Goal: Task Accomplishment & Management: Manage account settings

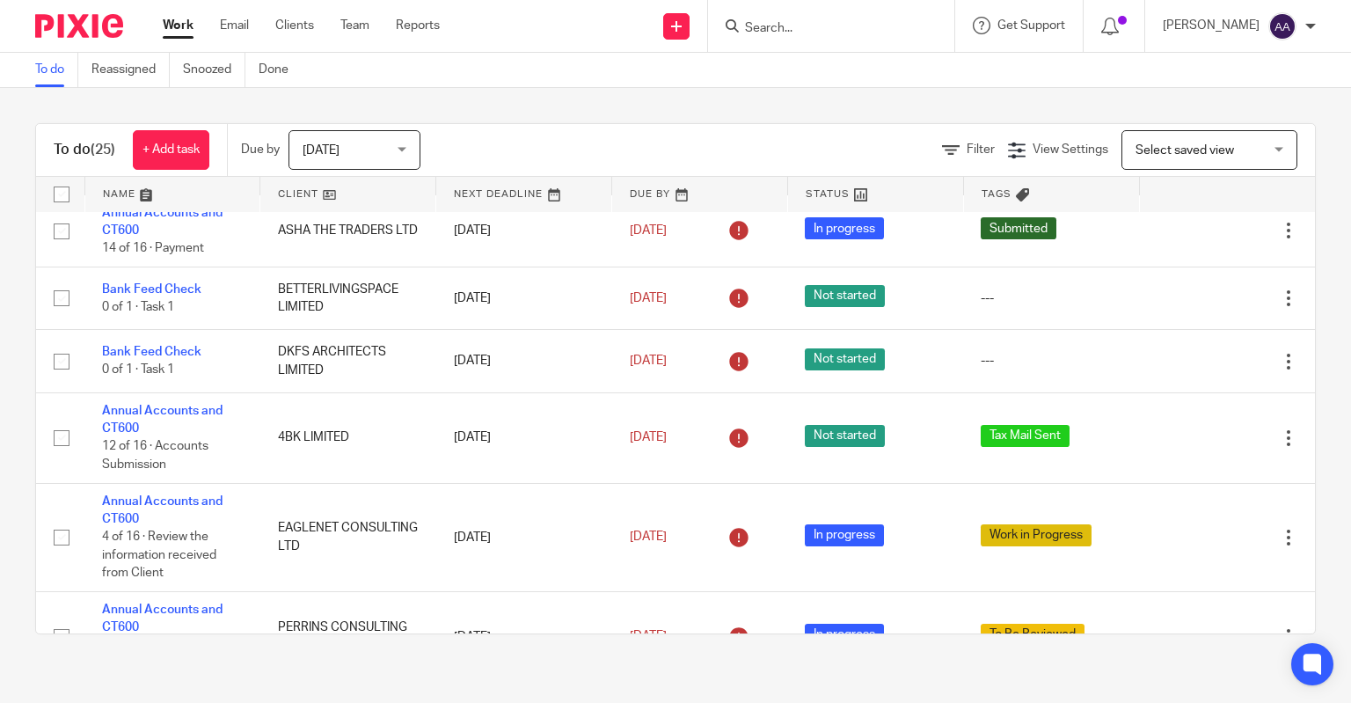
scroll to position [828, 0]
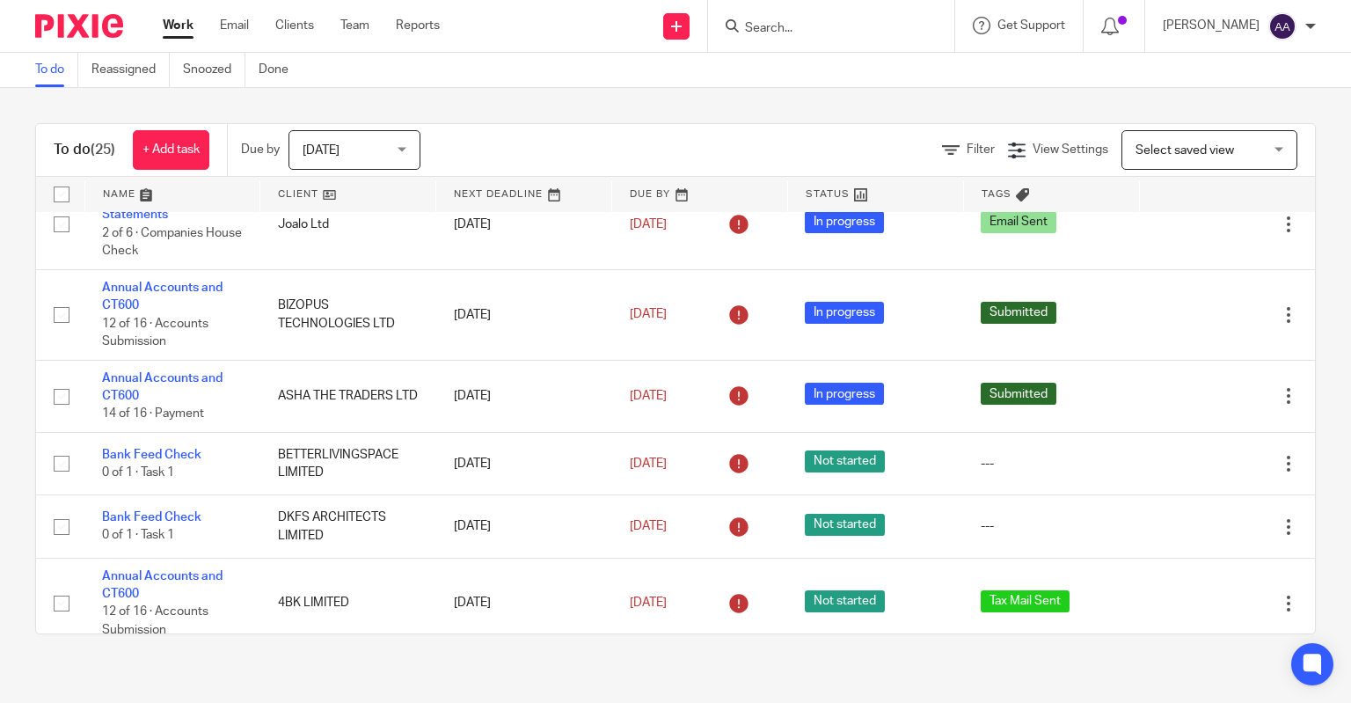
click at [857, 25] on input "Search" at bounding box center [822, 29] width 158 height 16
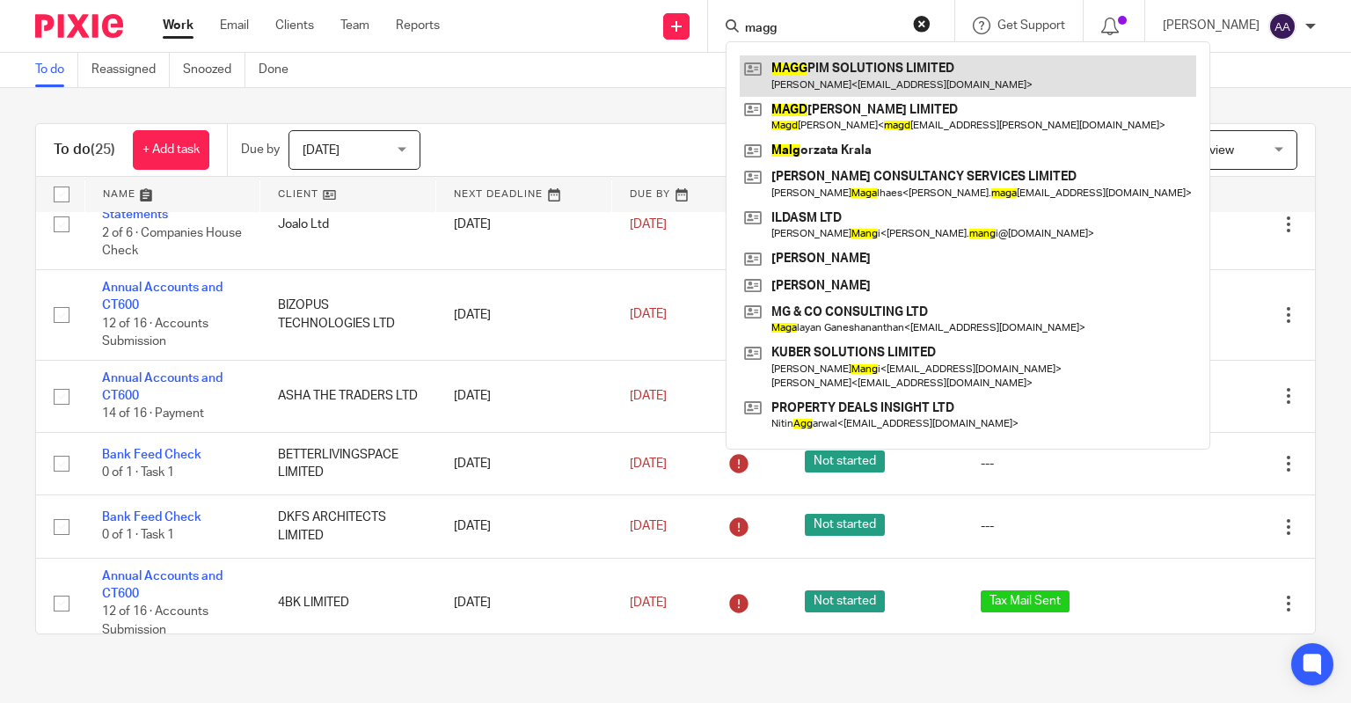
type input "magg"
click at [887, 69] on link at bounding box center [968, 75] width 457 height 40
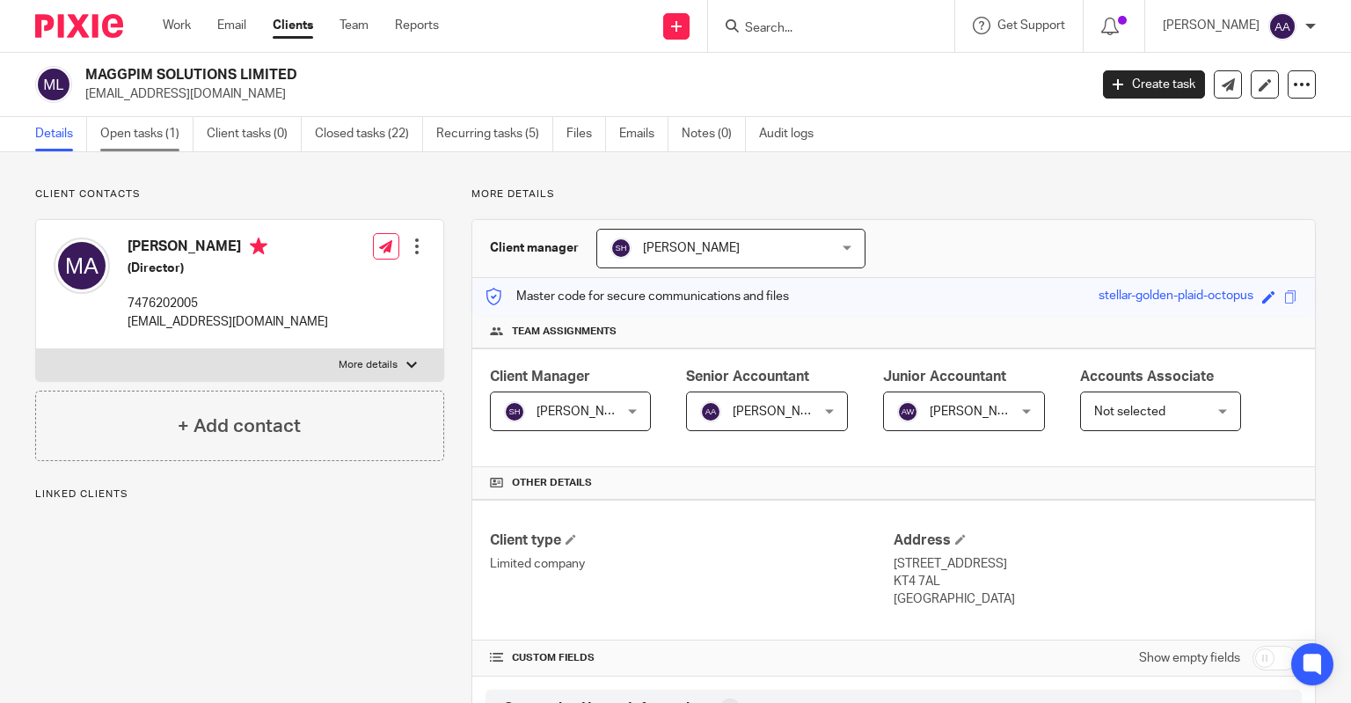
click at [152, 135] on link "Open tasks (1)" at bounding box center [146, 134] width 93 height 34
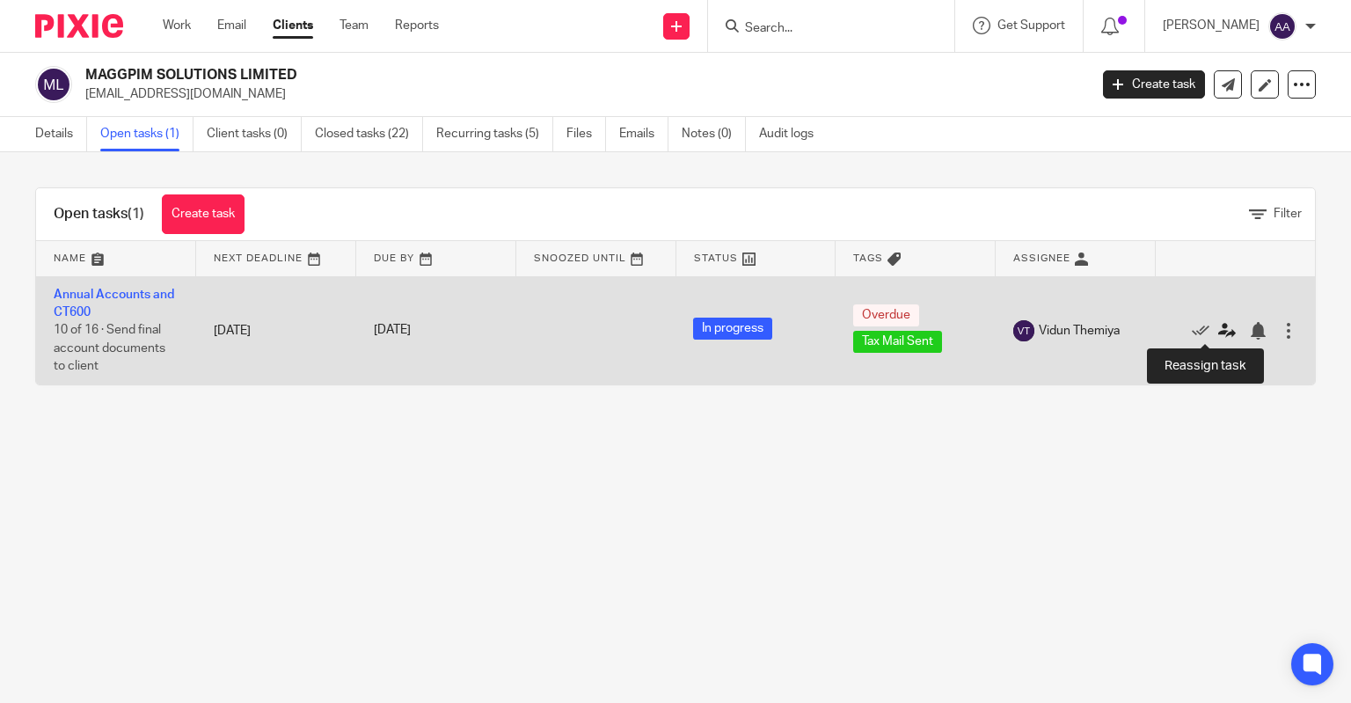
click at [1218, 333] on icon at bounding box center [1227, 331] width 18 height 18
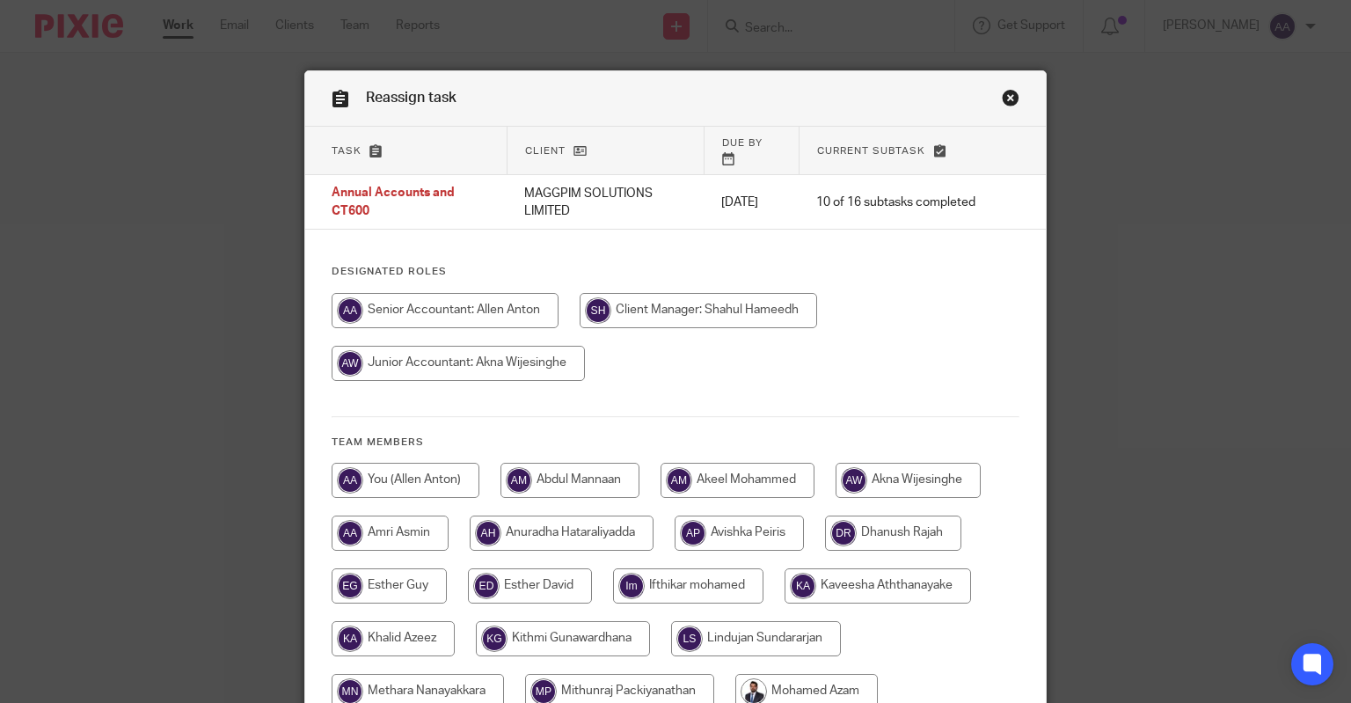
click at [532, 302] on input "radio" at bounding box center [445, 310] width 227 height 35
radio input "true"
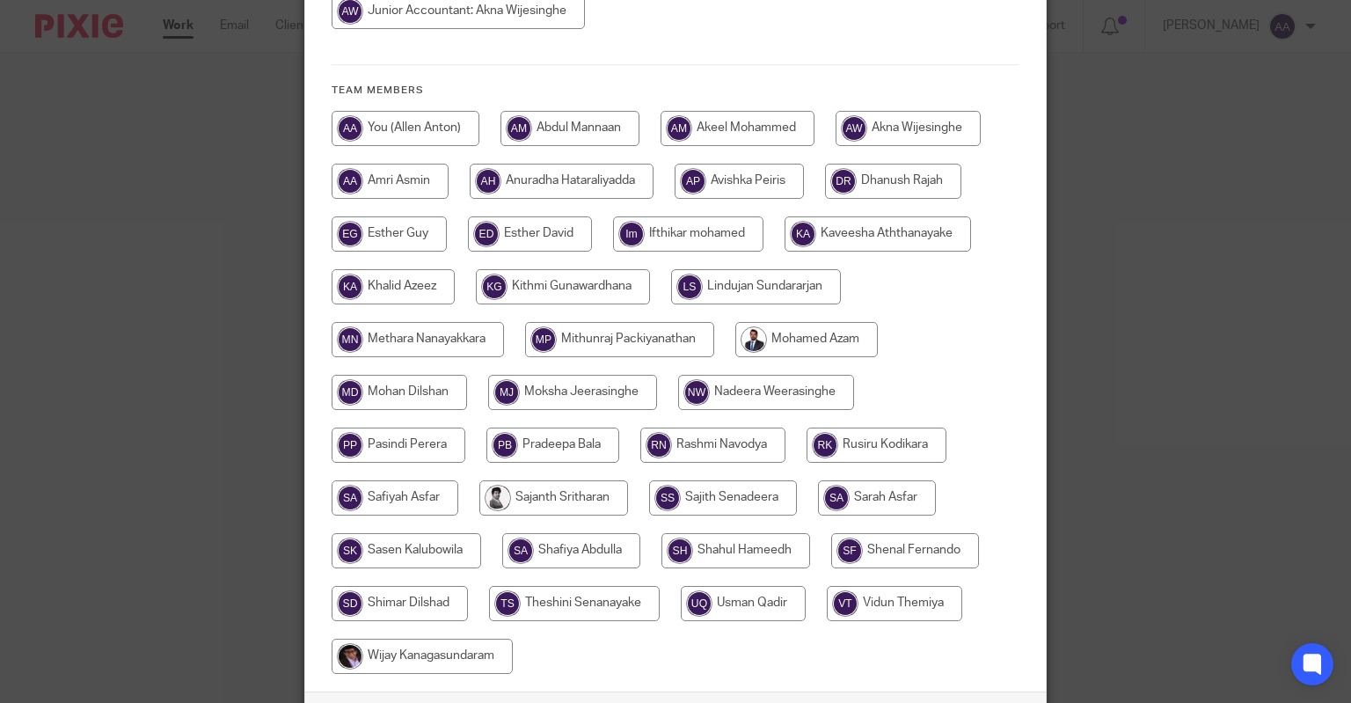
scroll to position [471, 0]
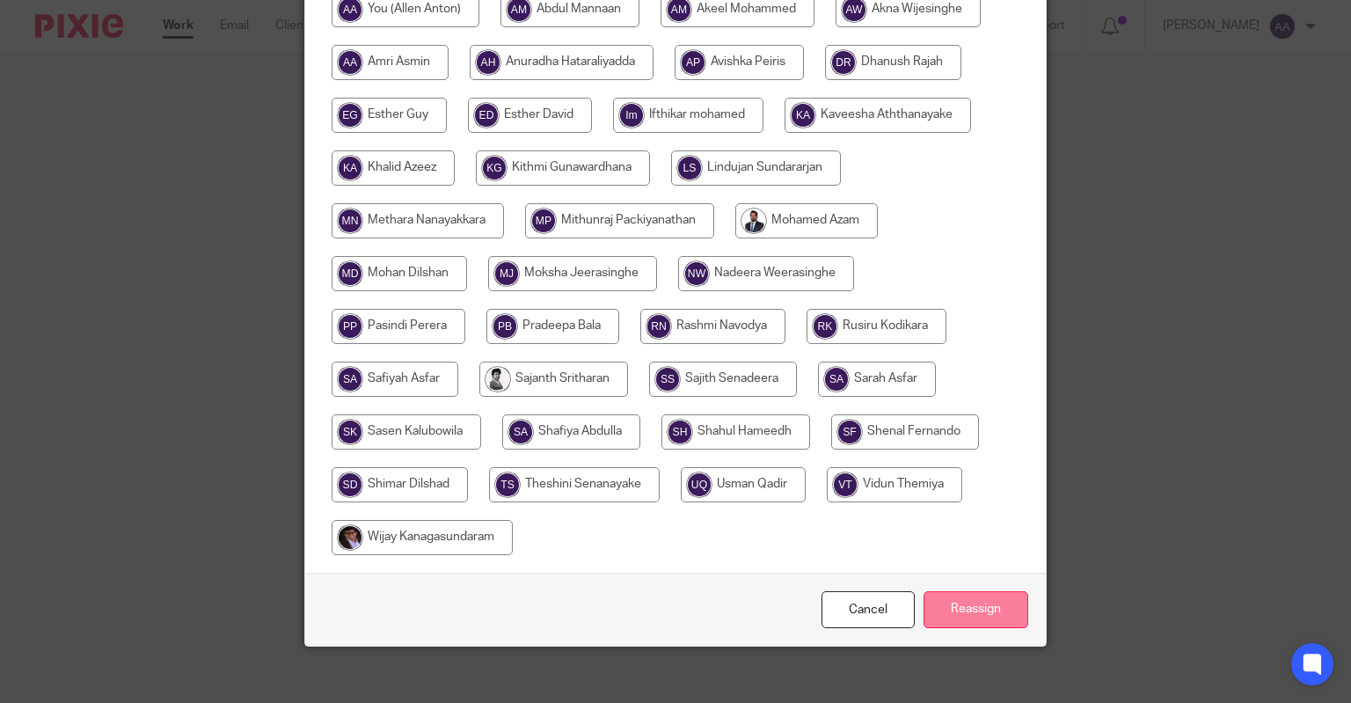
click at [969, 606] on input "Reassign" at bounding box center [976, 610] width 105 height 38
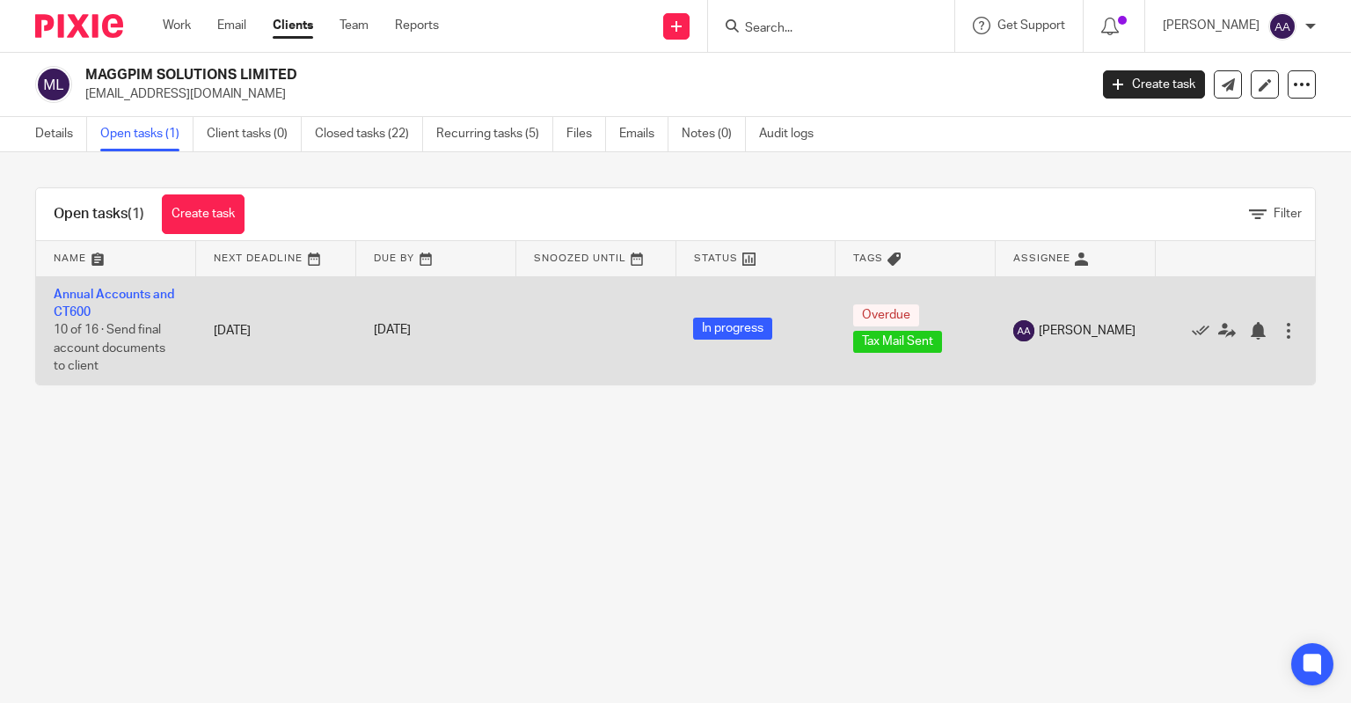
click at [106, 305] on td "Annual Accounts and CT600 10 of 16 · Send final account documents to client" at bounding box center [116, 330] width 160 height 108
click at [106, 292] on link "Annual Accounts and CT600" at bounding box center [114, 304] width 121 height 30
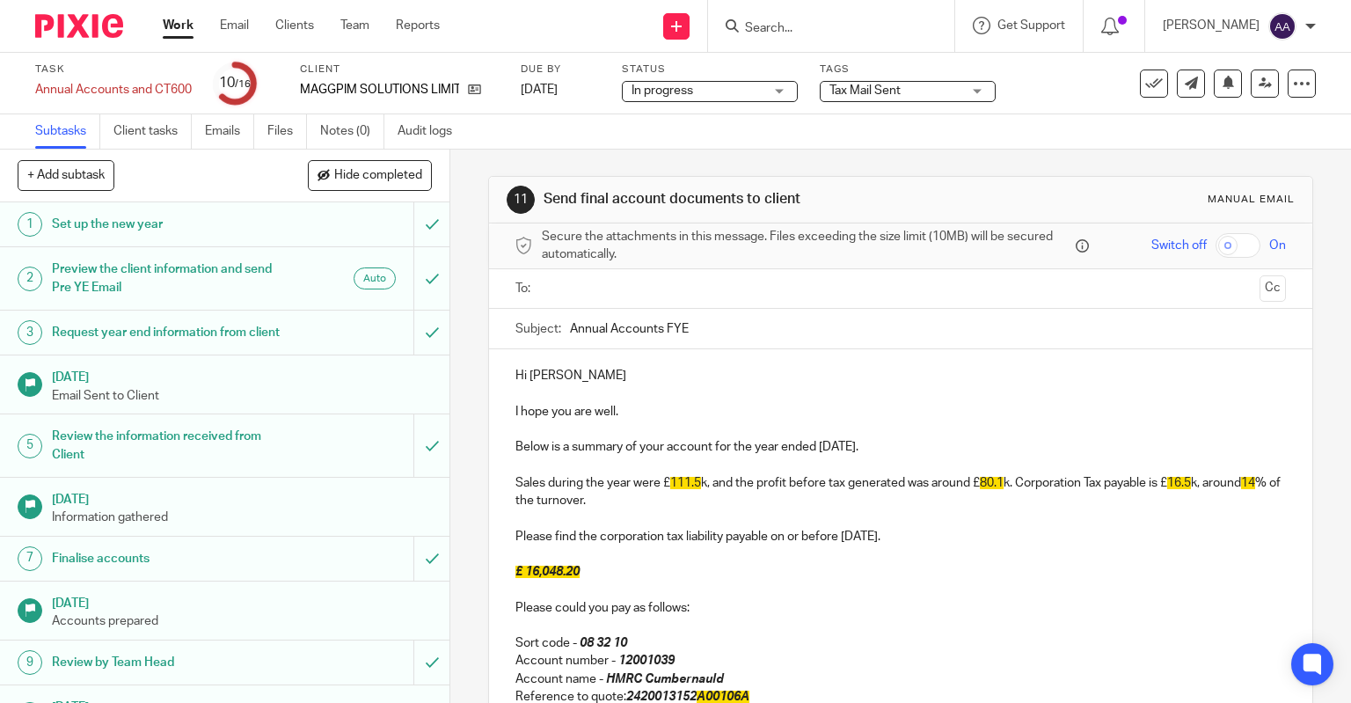
click at [872, 90] on span "Tax Mail Sent" at bounding box center [865, 90] width 71 height 12
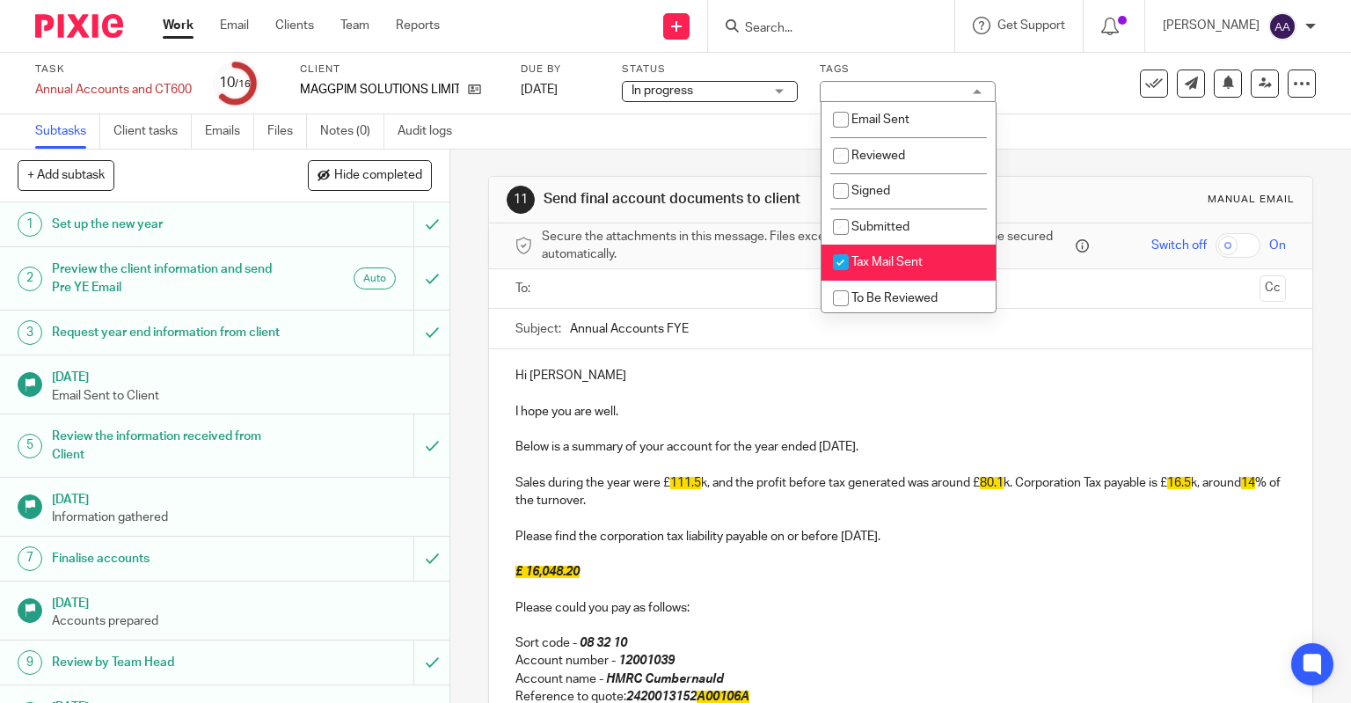
click at [841, 258] on input "checkbox" at bounding box center [840, 261] width 33 height 33
checkbox input "false"
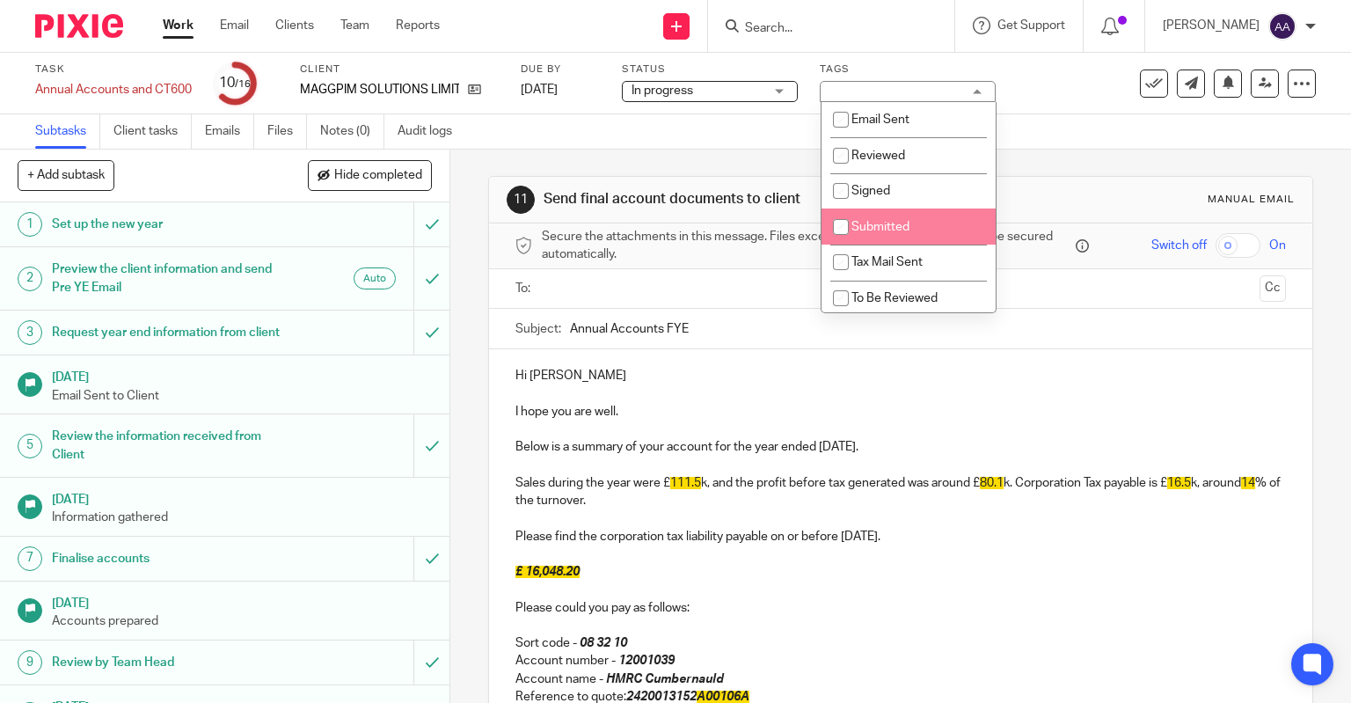
click at [840, 221] on input "checkbox" at bounding box center [840, 226] width 33 height 33
checkbox input "true"
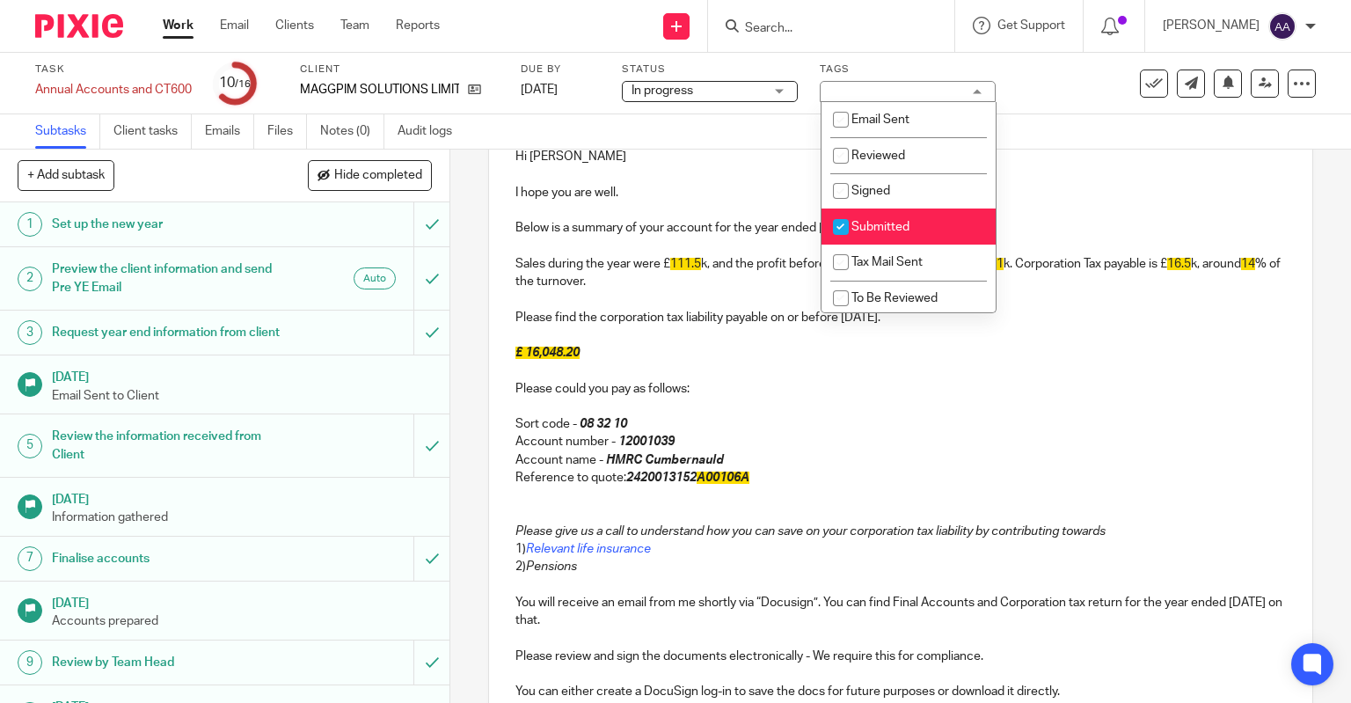
scroll to position [352, 0]
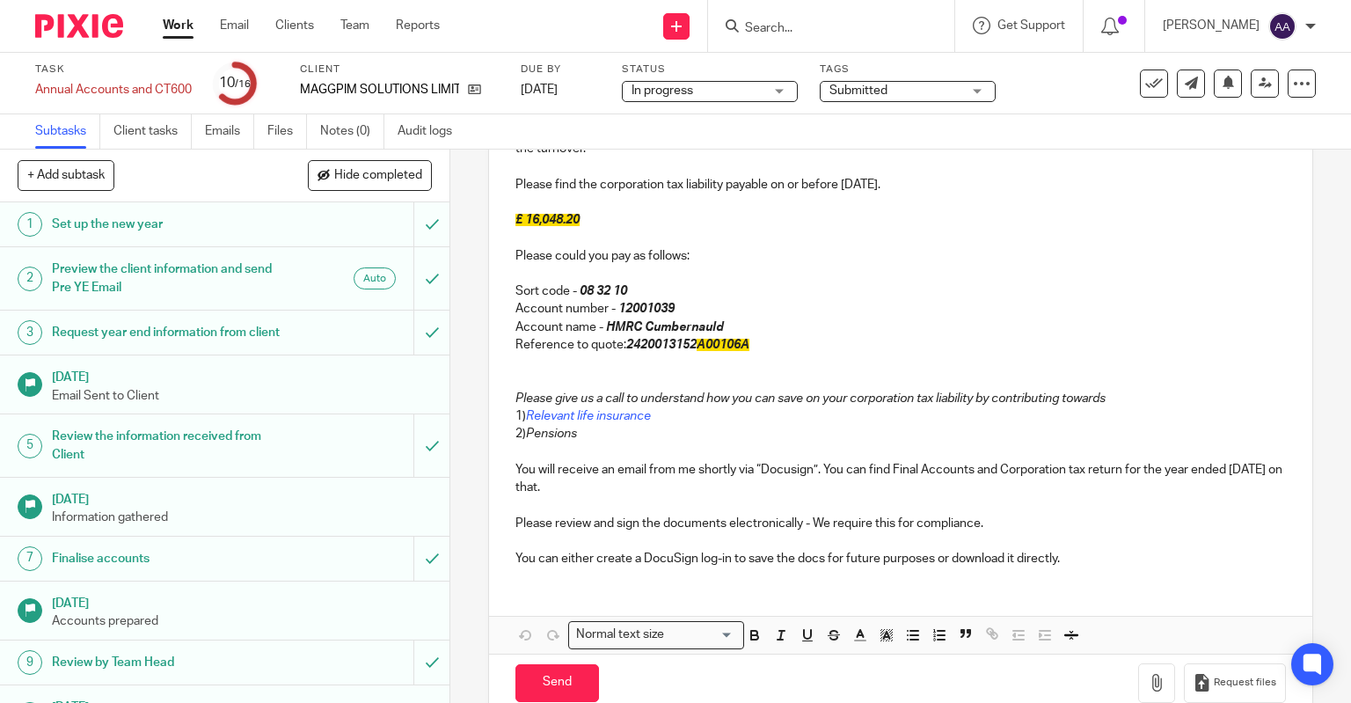
click at [460, 359] on div "11 Send final account documents to client Manual email Secure the attachments i…" at bounding box center [900, 426] width 901 height 553
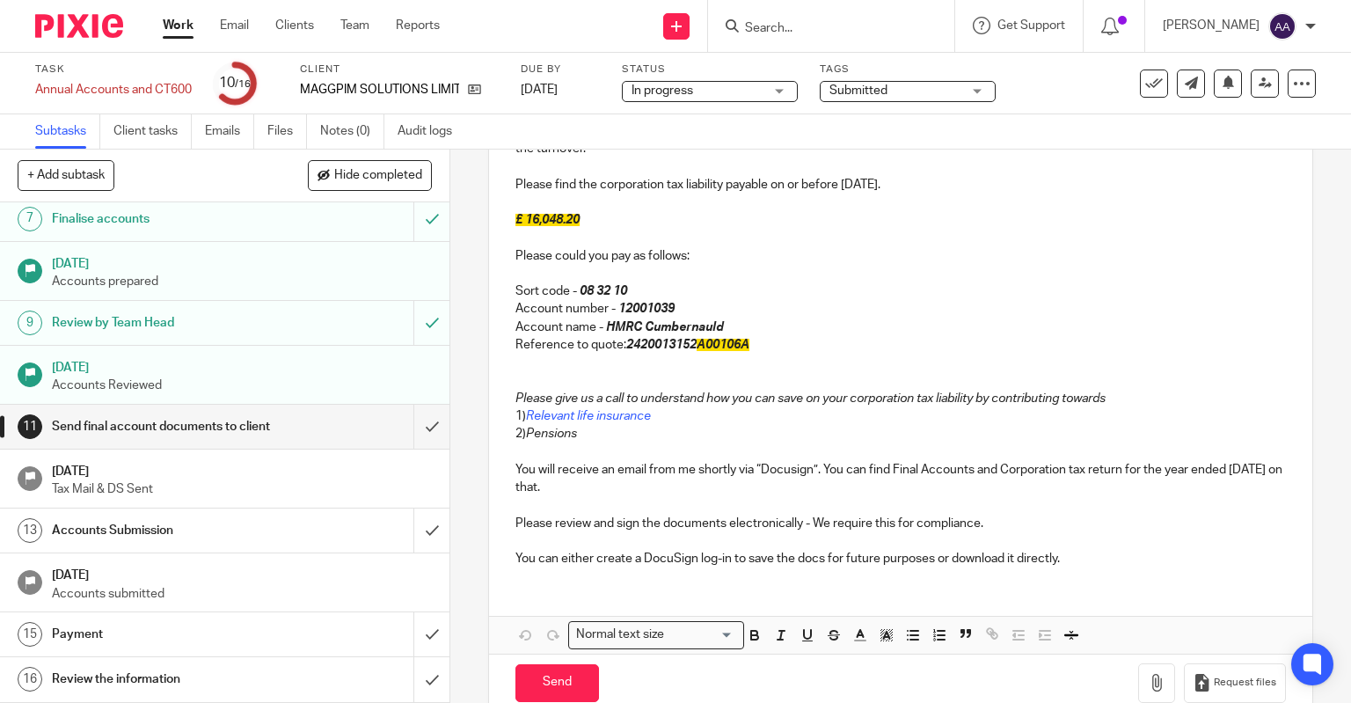
scroll to position [372, 0]
click at [420, 416] on input "submit" at bounding box center [225, 427] width 450 height 44
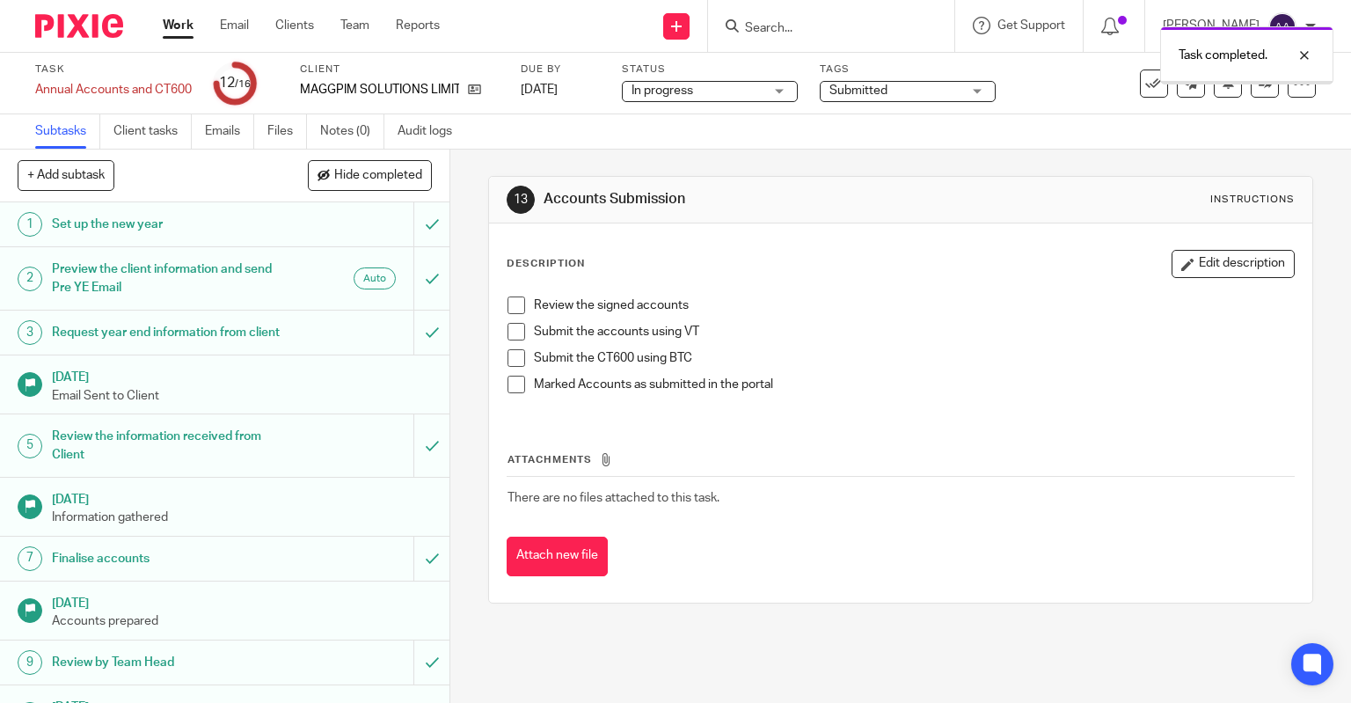
scroll to position [372, 0]
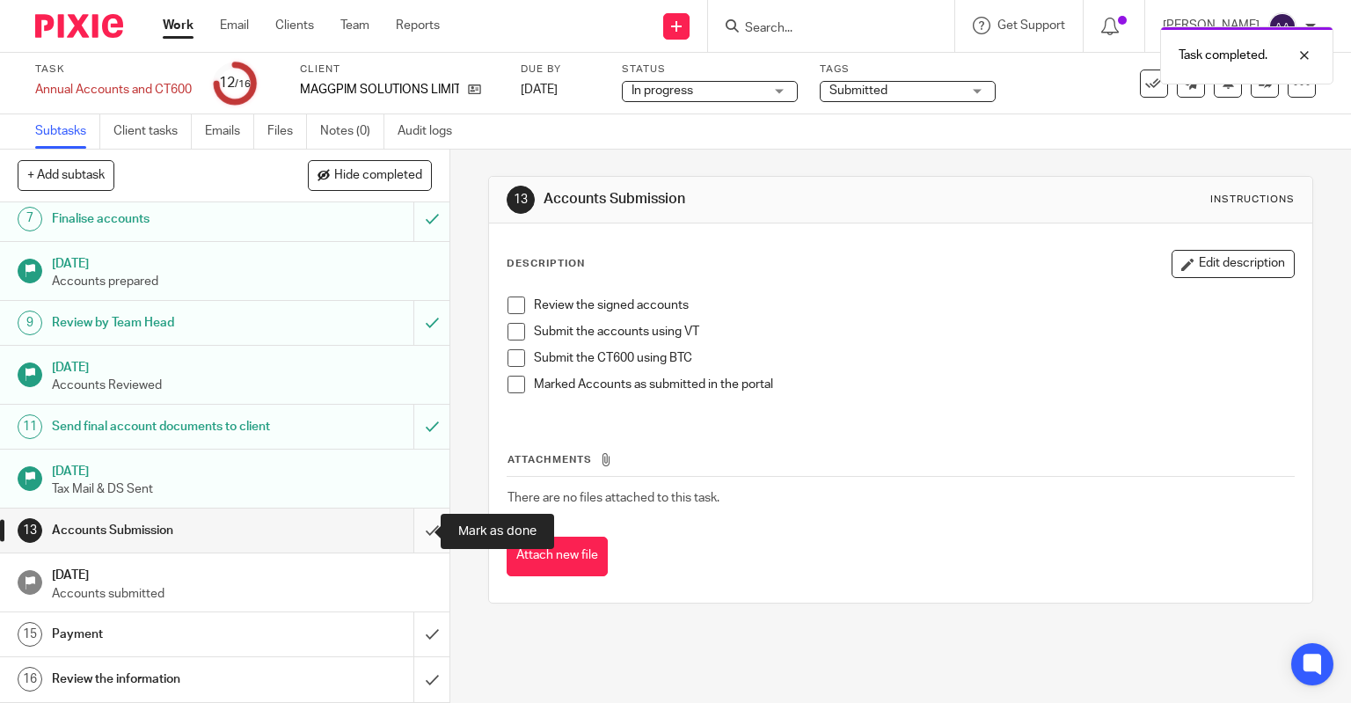
click at [413, 517] on input "submit" at bounding box center [225, 530] width 450 height 44
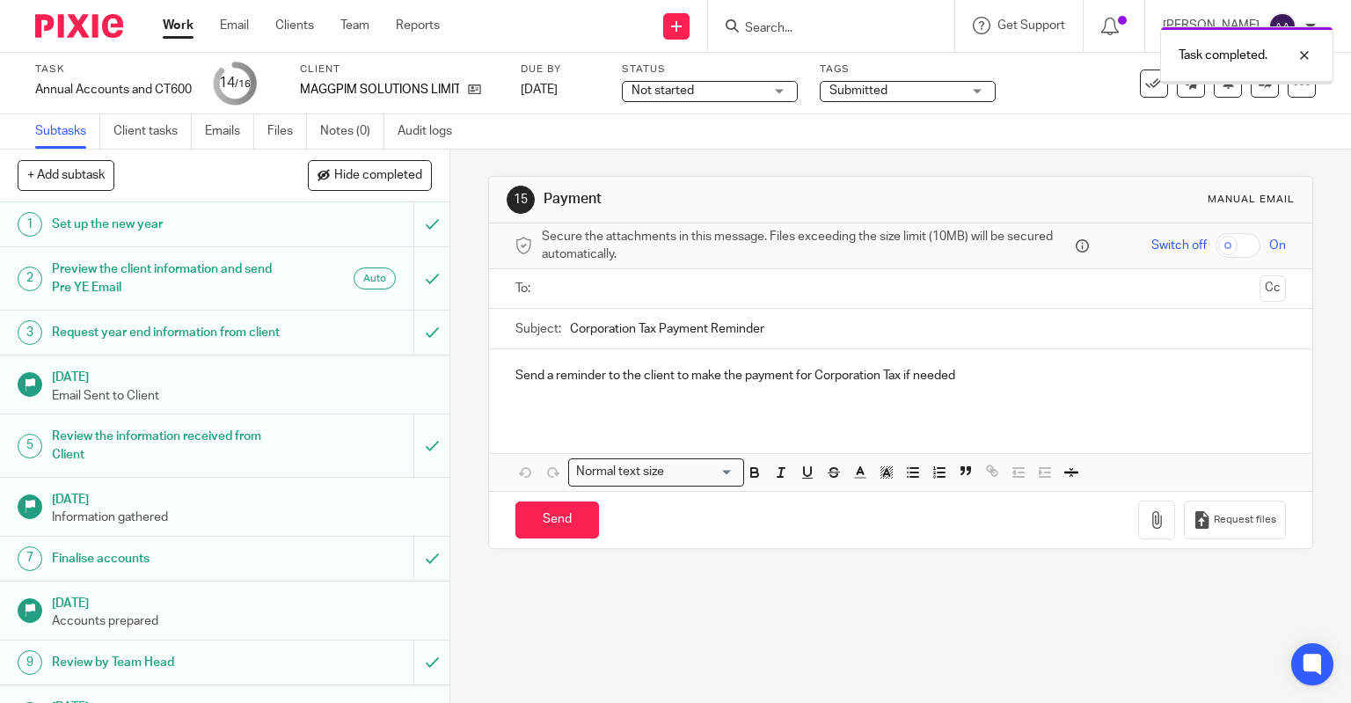
scroll to position [372, 0]
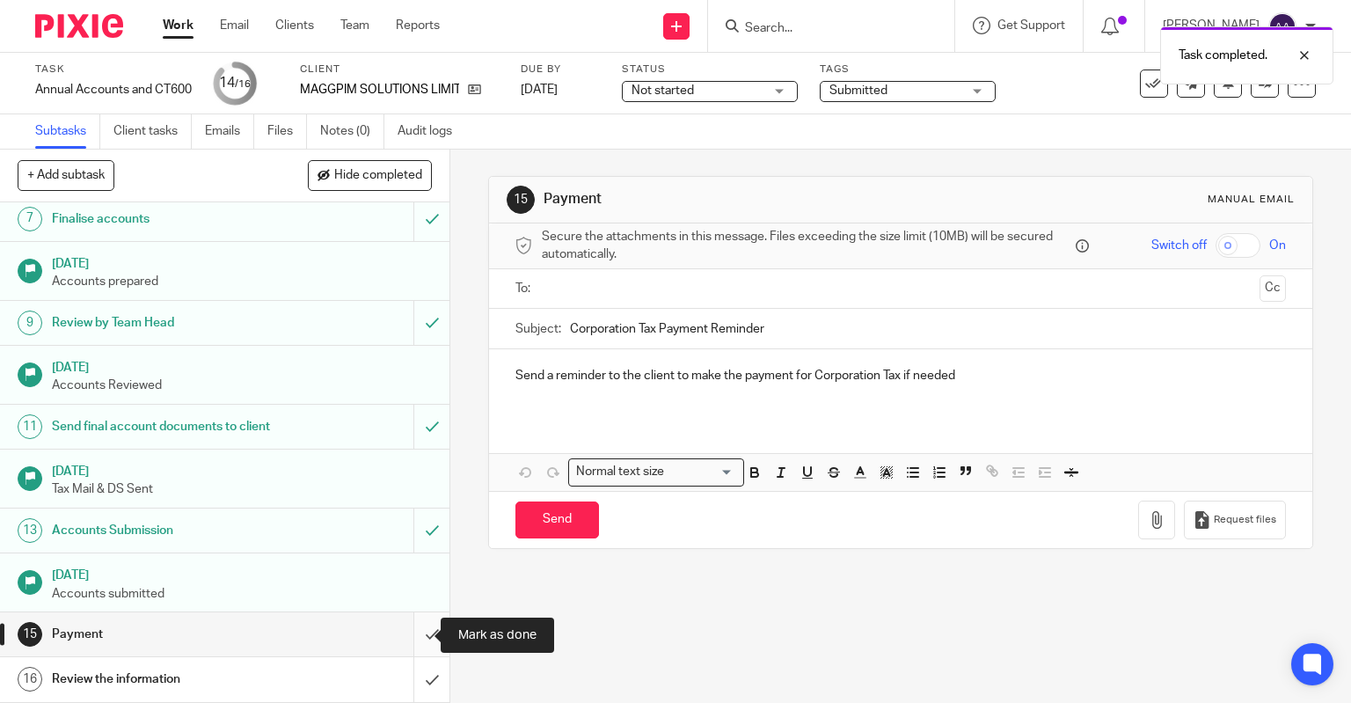
click at [425, 625] on input "submit" at bounding box center [225, 634] width 450 height 44
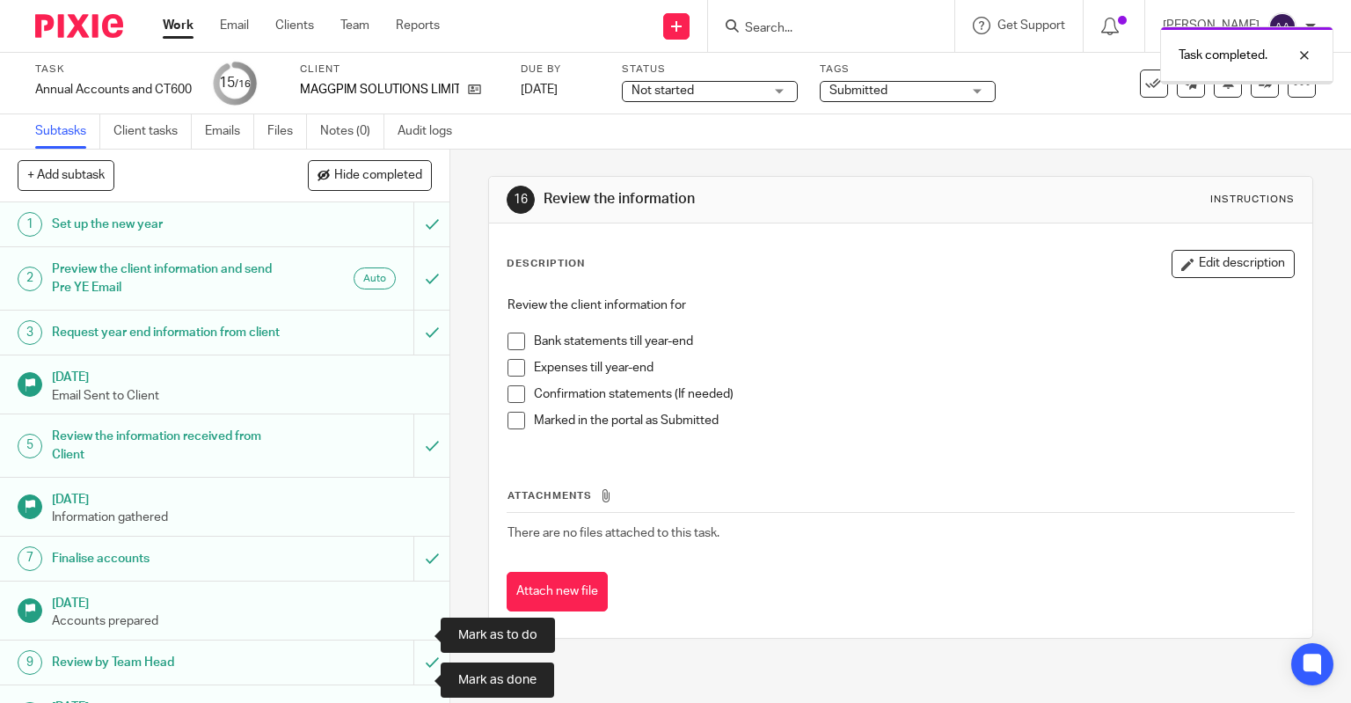
scroll to position [372, 0]
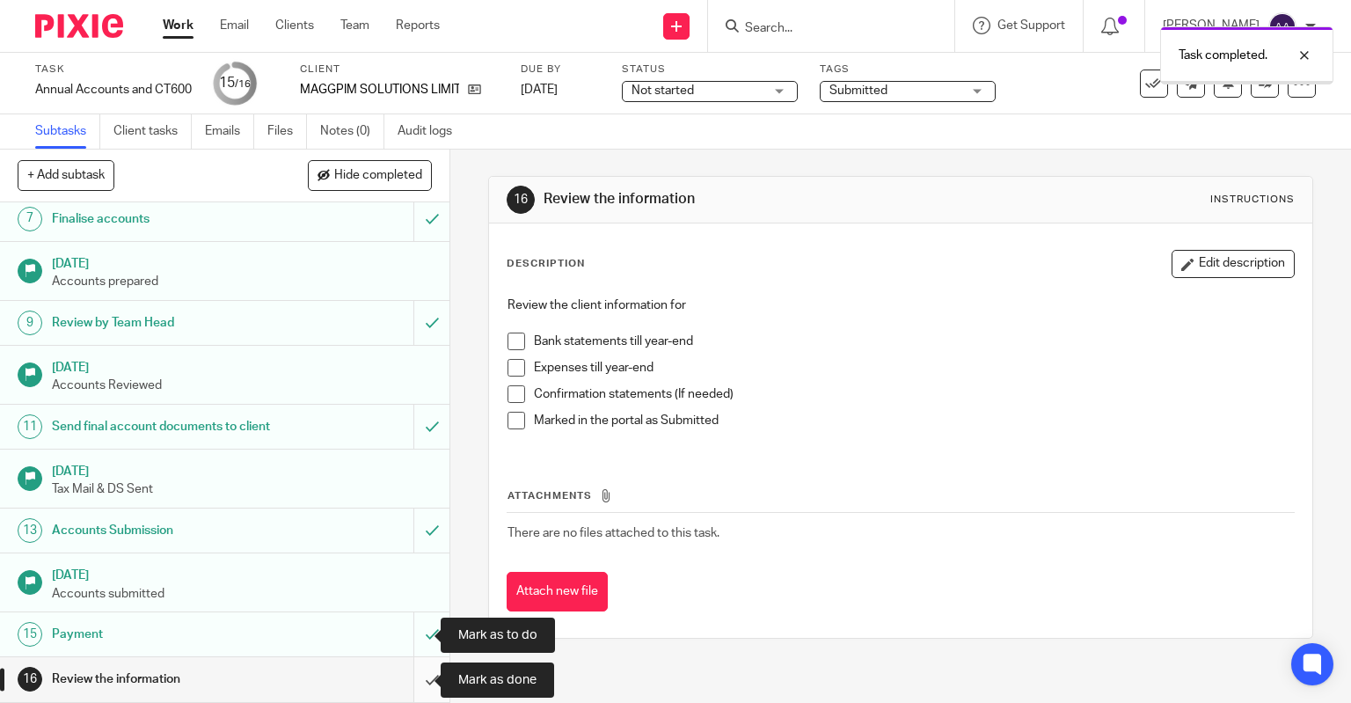
click at [424, 676] on input "submit" at bounding box center [225, 679] width 450 height 44
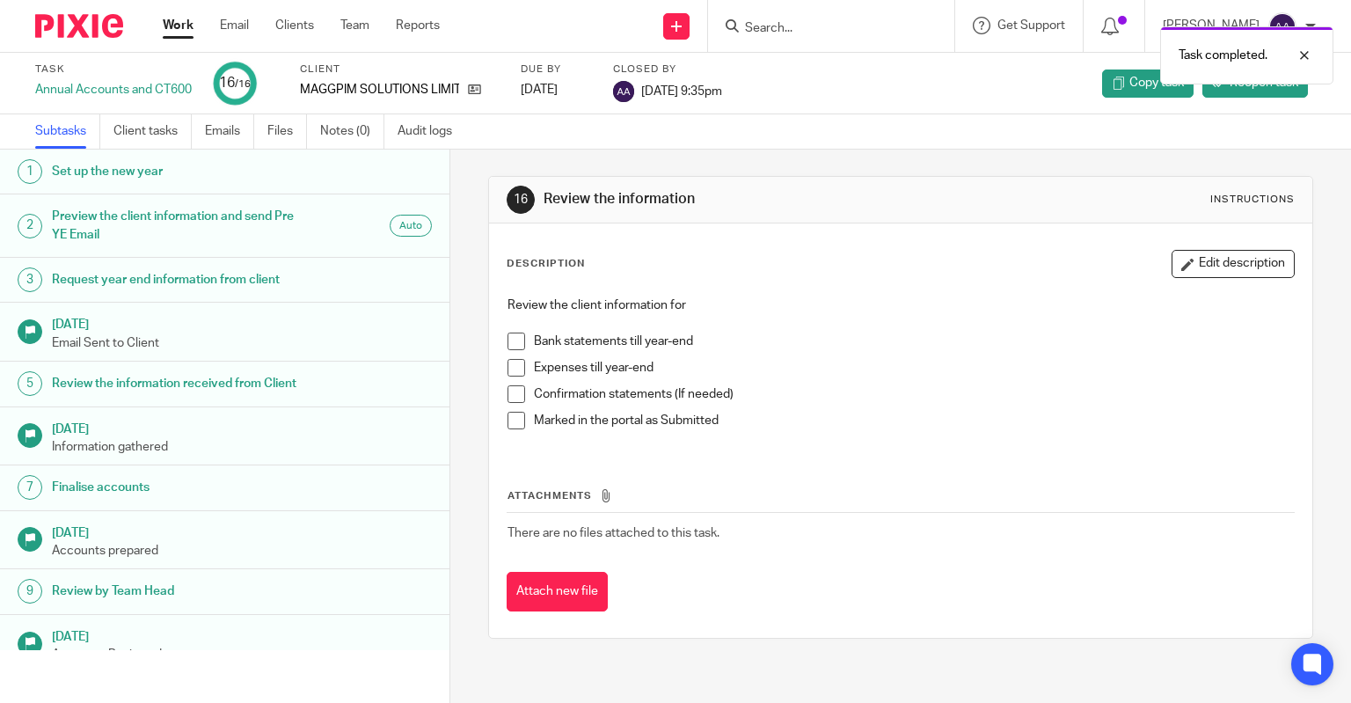
click at [176, 27] on link "Work" at bounding box center [178, 26] width 31 height 18
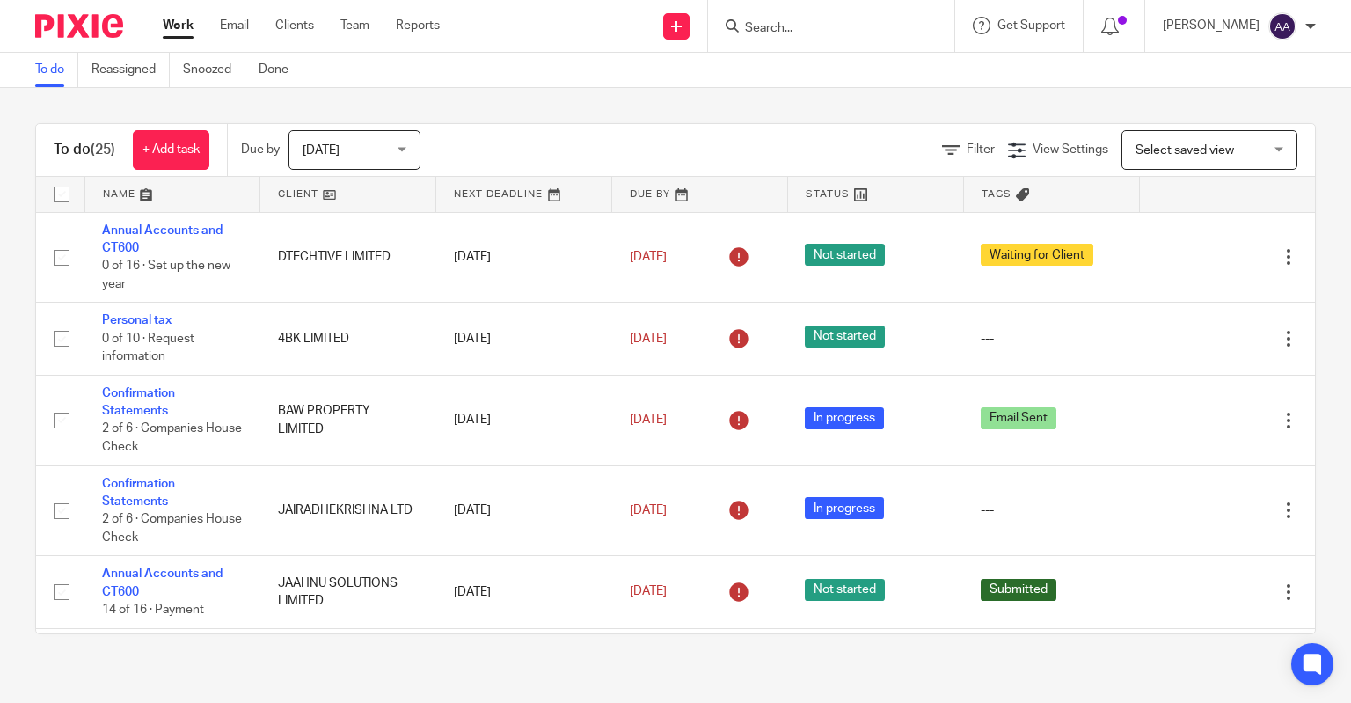
click at [853, 33] on input "Search" at bounding box center [822, 29] width 158 height 16
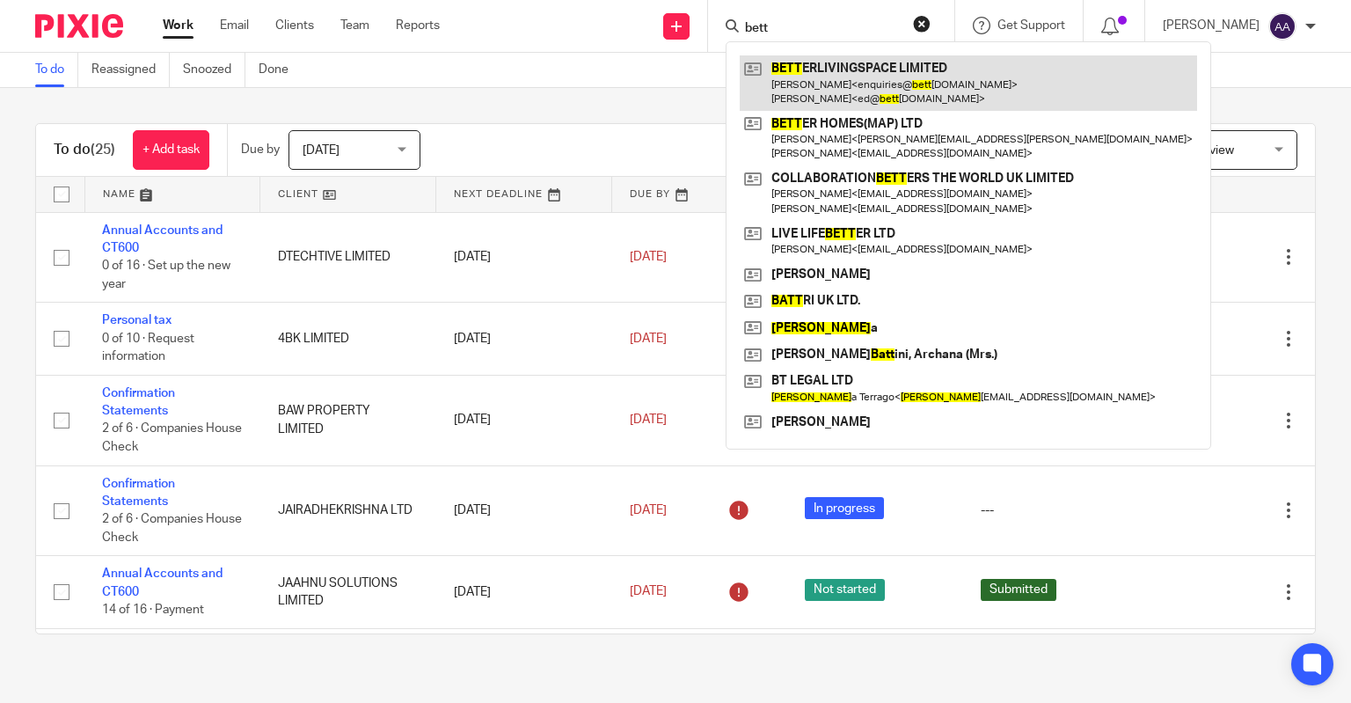
type input "bett"
click at [895, 85] on link at bounding box center [968, 82] width 457 height 55
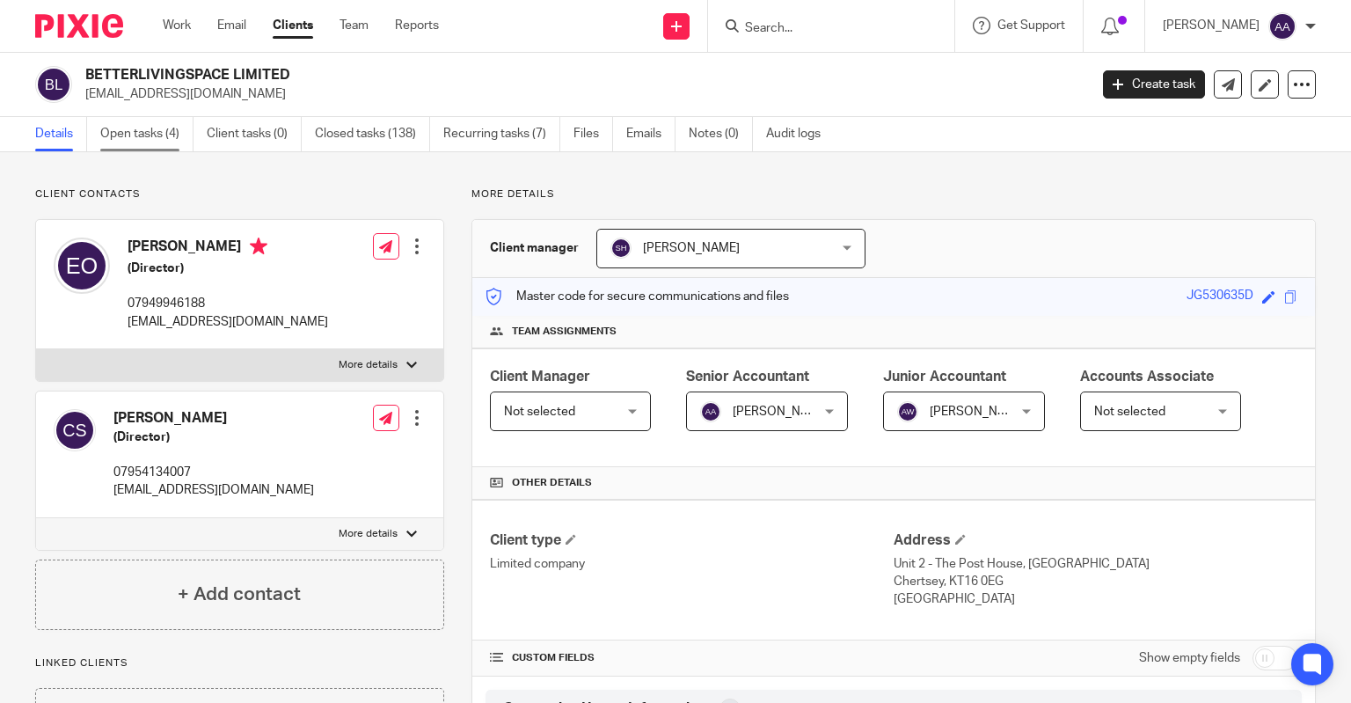
click at [163, 139] on link "Open tasks (4)" at bounding box center [146, 134] width 93 height 34
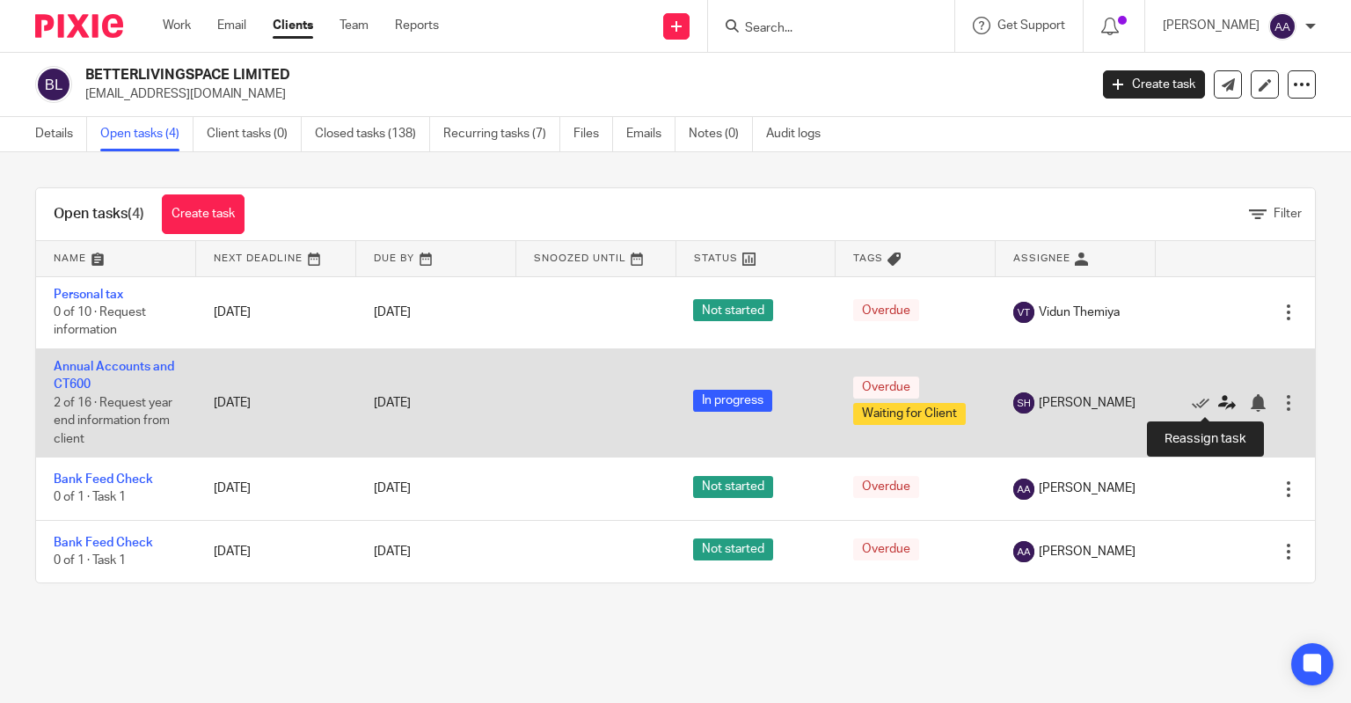
click at [1218, 399] on icon at bounding box center [1227, 403] width 18 height 18
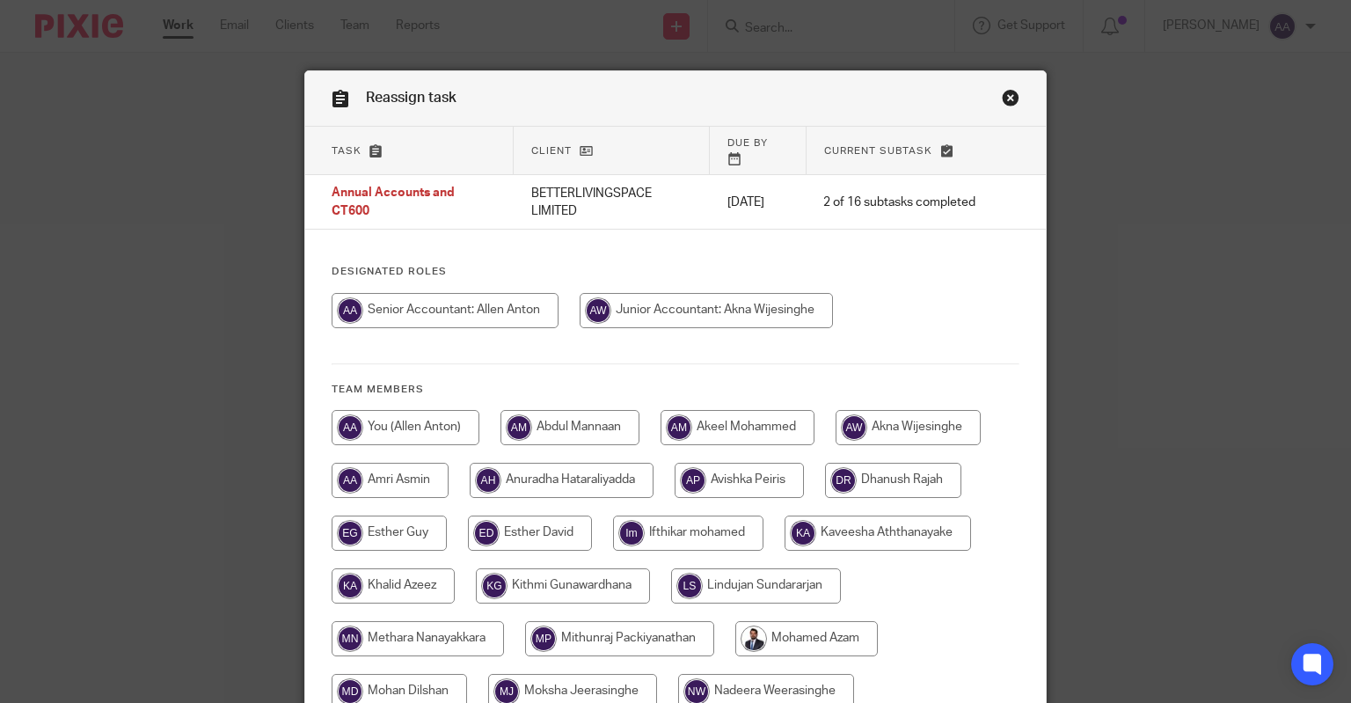
click at [481, 295] on input "radio" at bounding box center [445, 310] width 227 height 35
radio input "true"
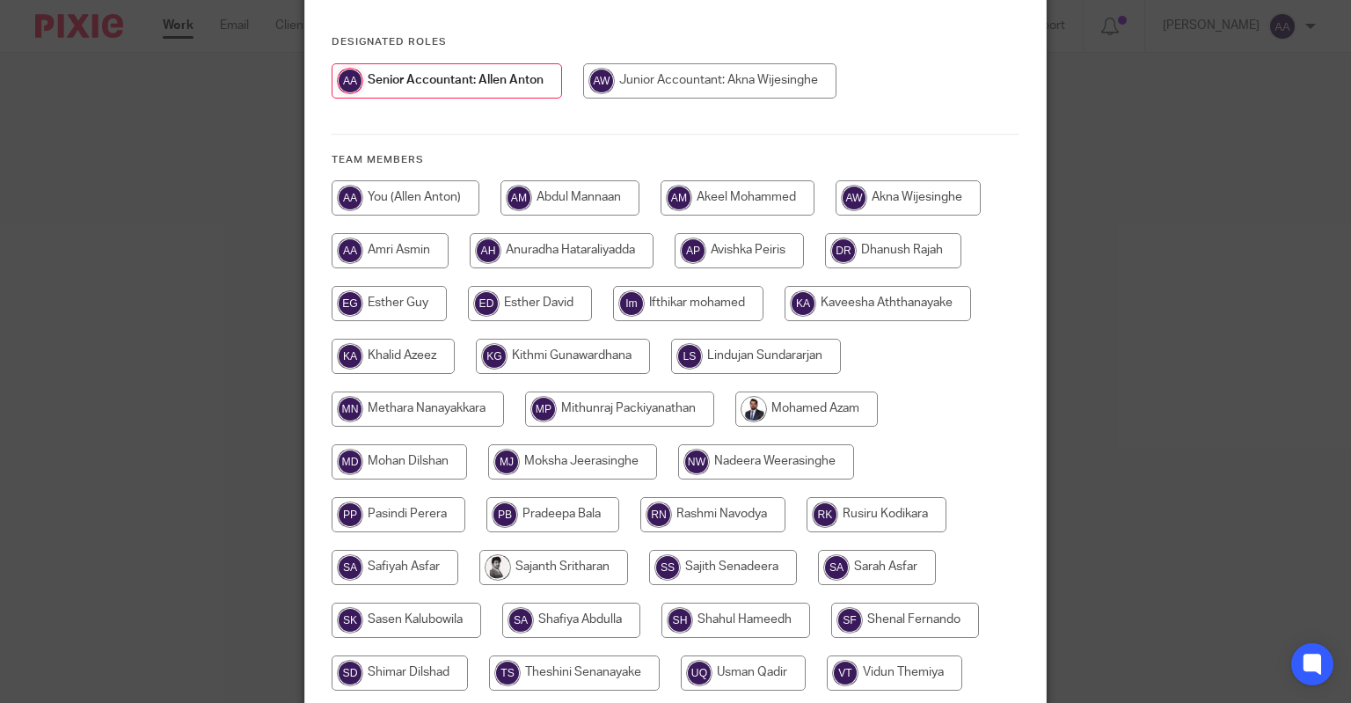
scroll to position [418, 0]
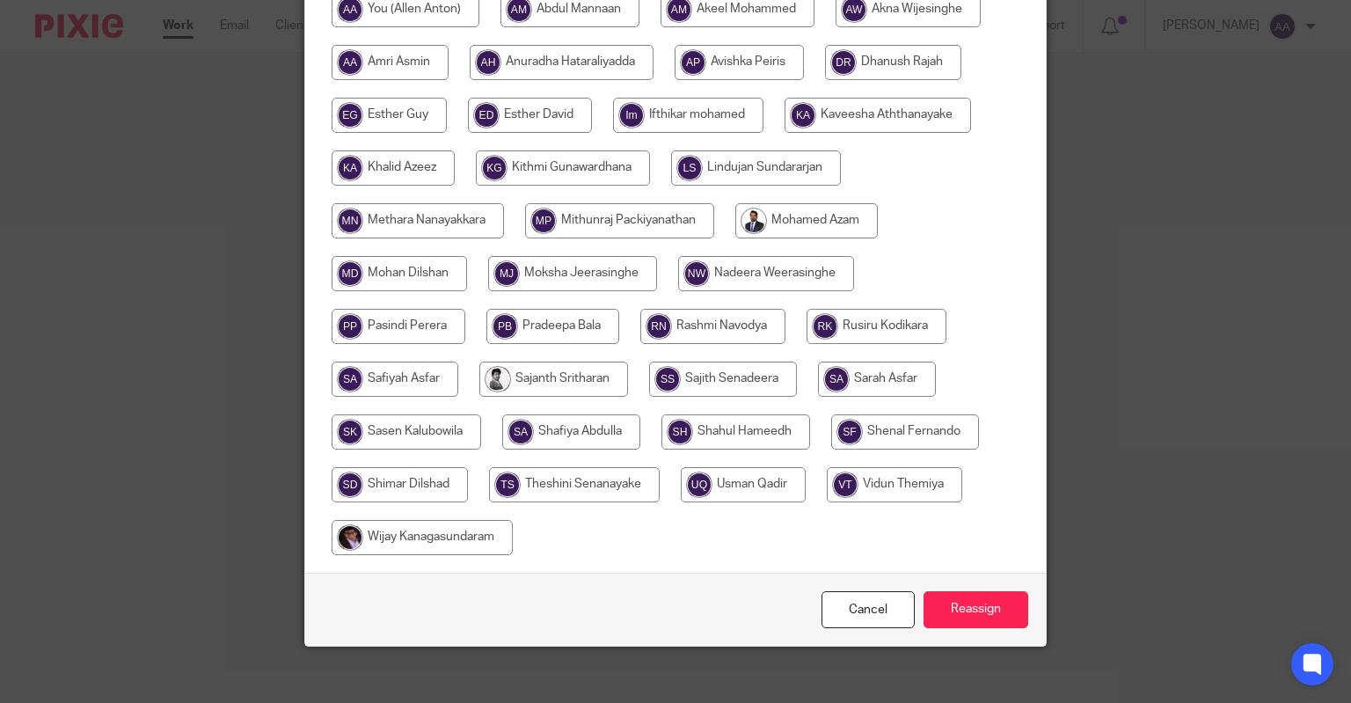
drag, startPoint x: 986, startPoint y: 597, endPoint x: 971, endPoint y: 572, distance: 29.6
click at [985, 597] on input "Reassign" at bounding box center [976, 610] width 105 height 38
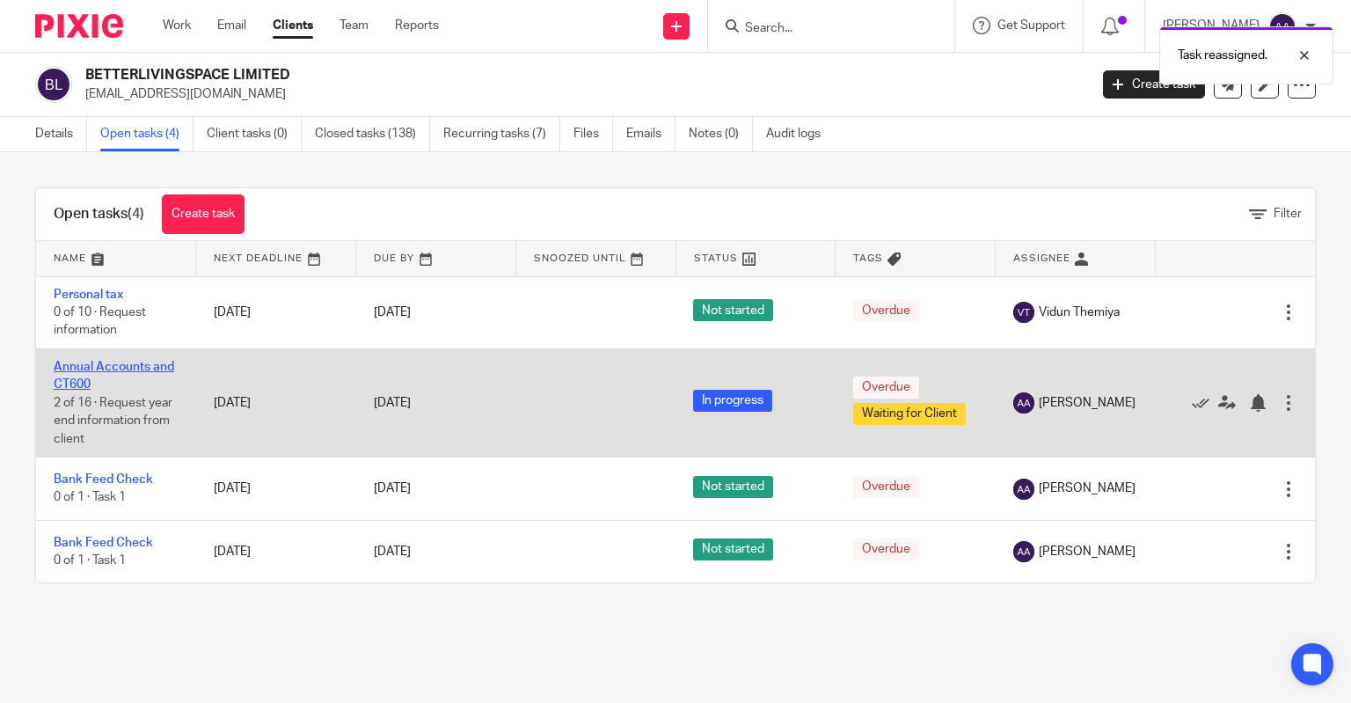
click at [138, 365] on link "Annual Accounts and CT600" at bounding box center [114, 376] width 121 height 30
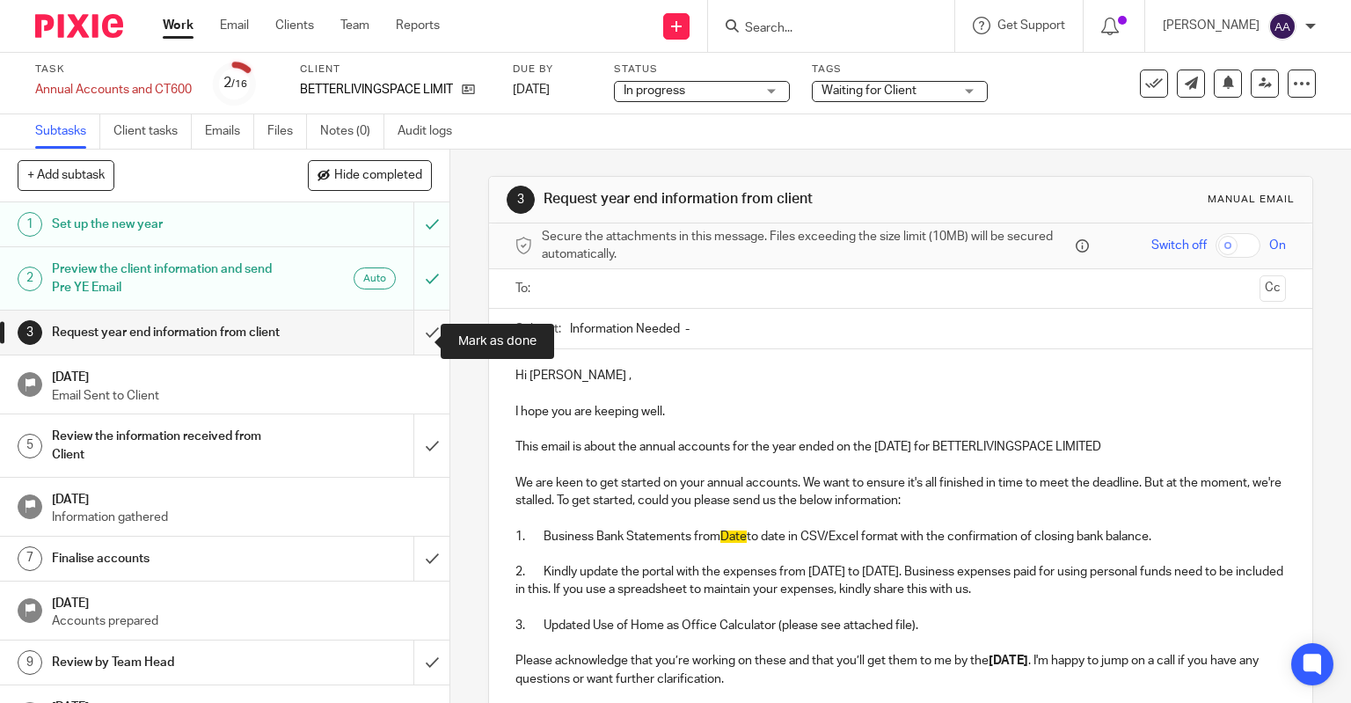
click at [399, 337] on input "submit" at bounding box center [225, 333] width 450 height 44
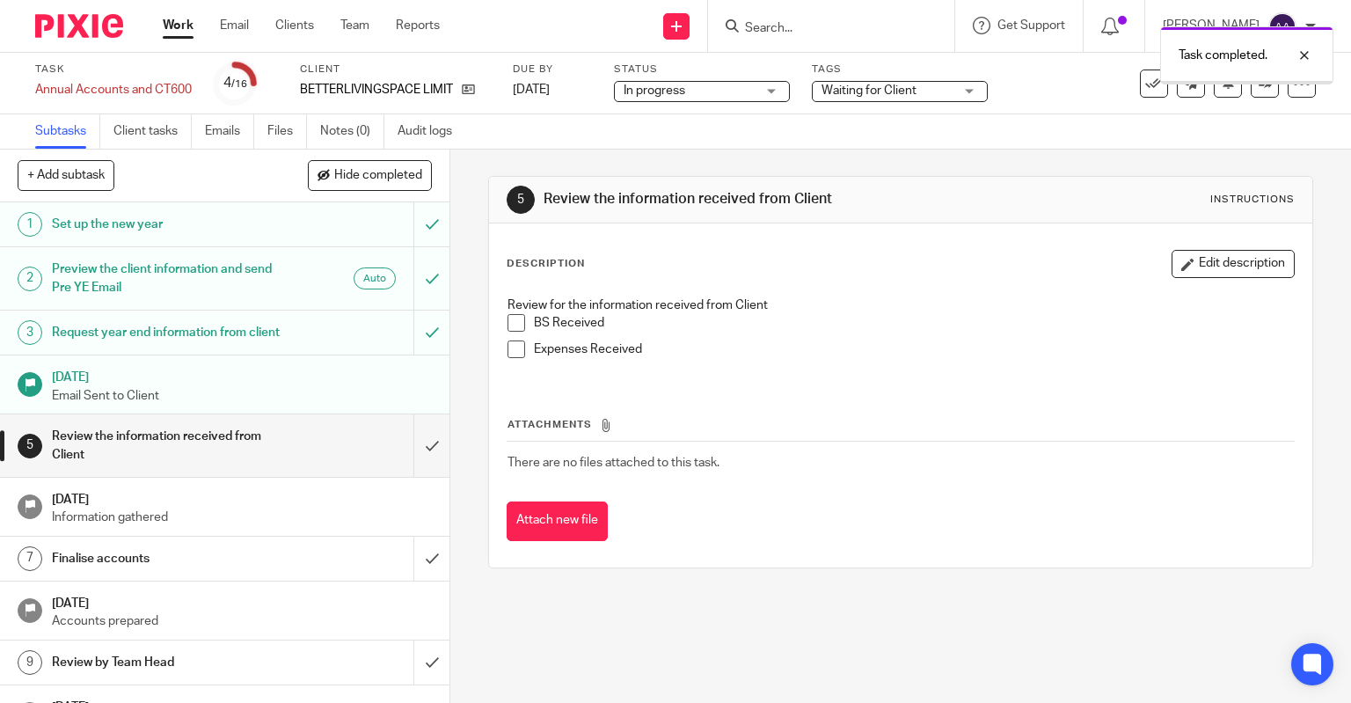
scroll to position [176, 0]
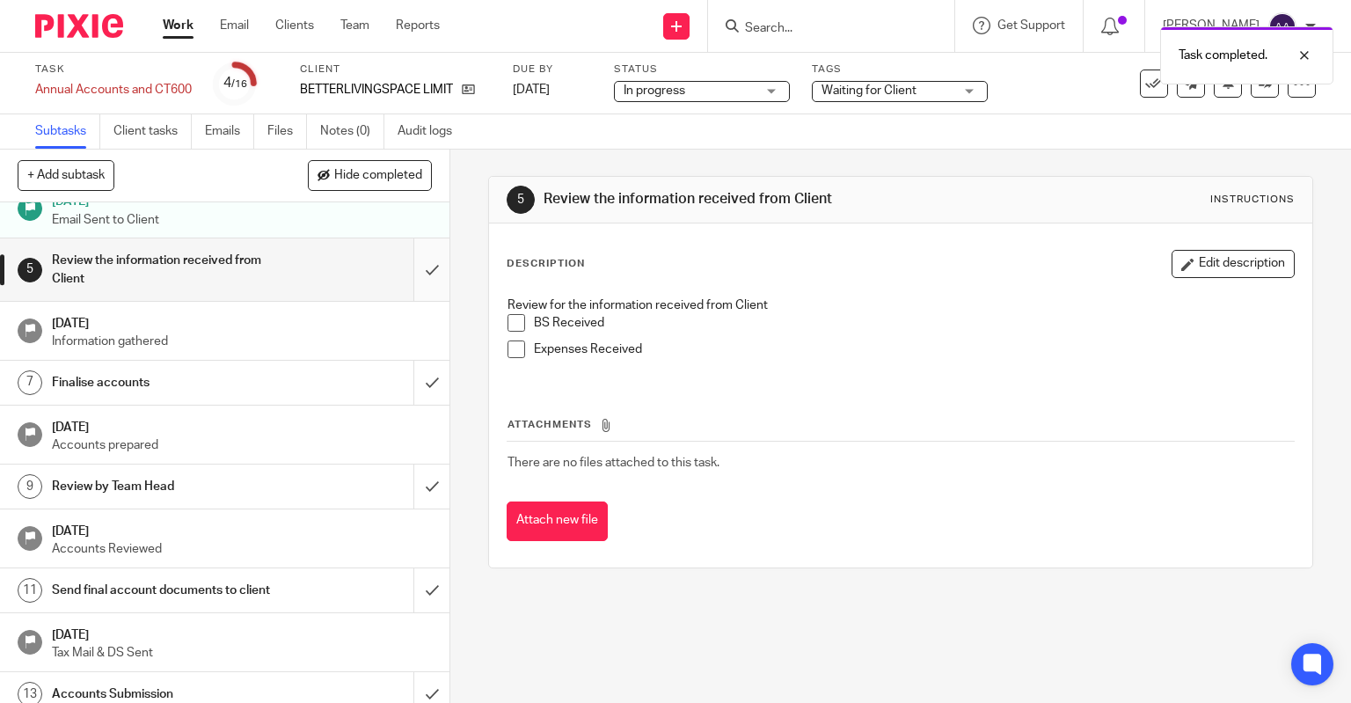
click at [400, 297] on input "submit" at bounding box center [225, 269] width 450 height 62
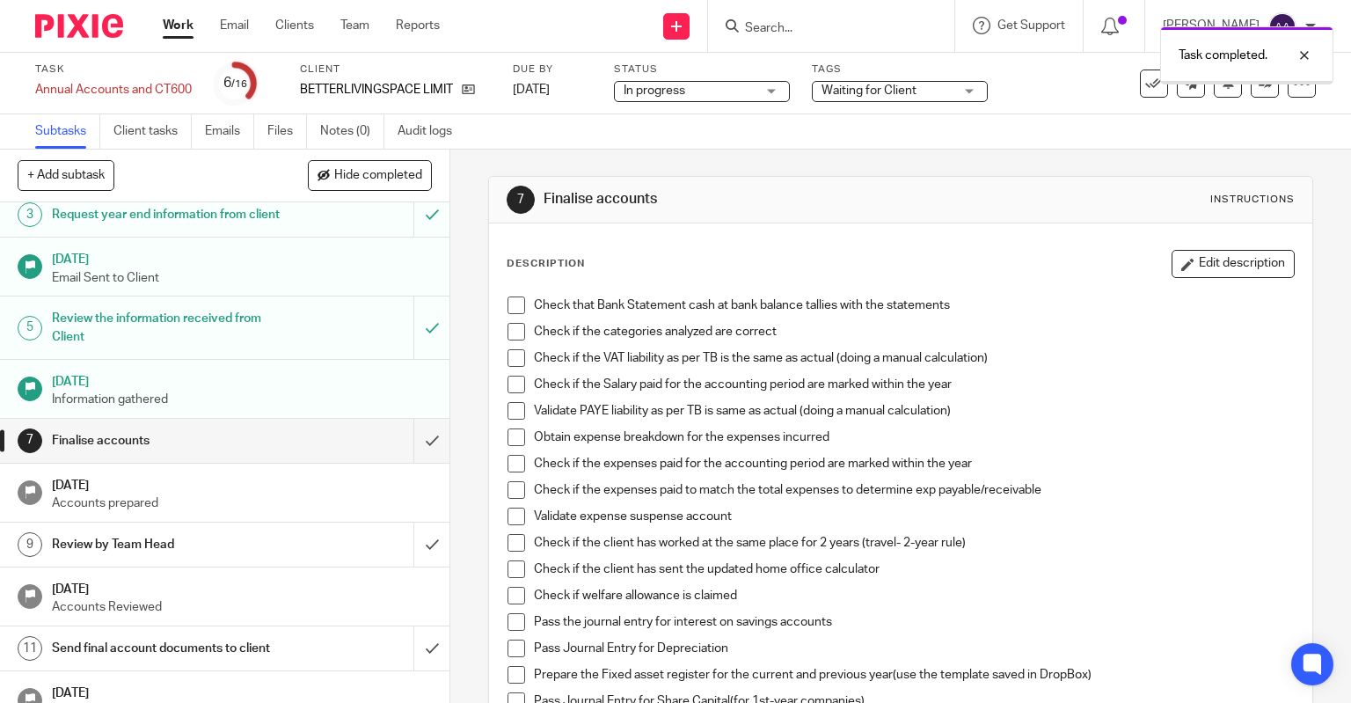
scroll to position [264, 0]
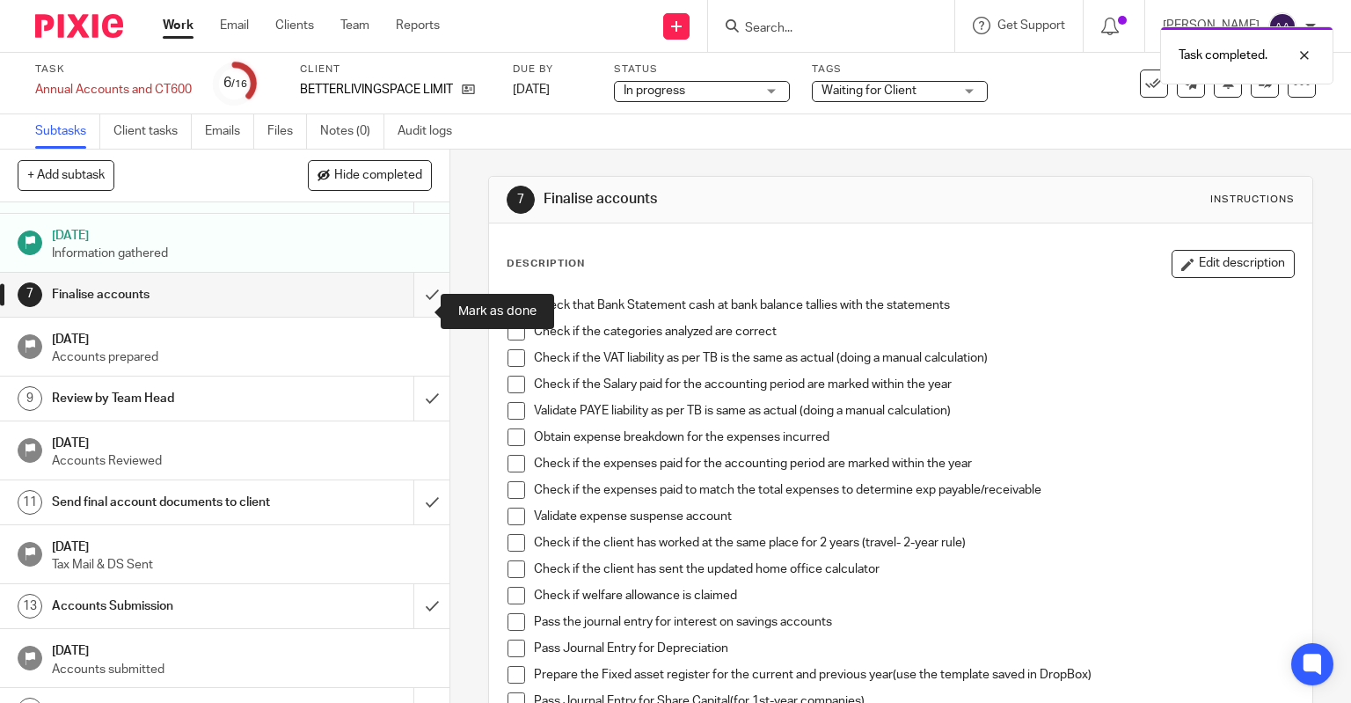
click at [404, 317] on input "submit" at bounding box center [225, 295] width 450 height 44
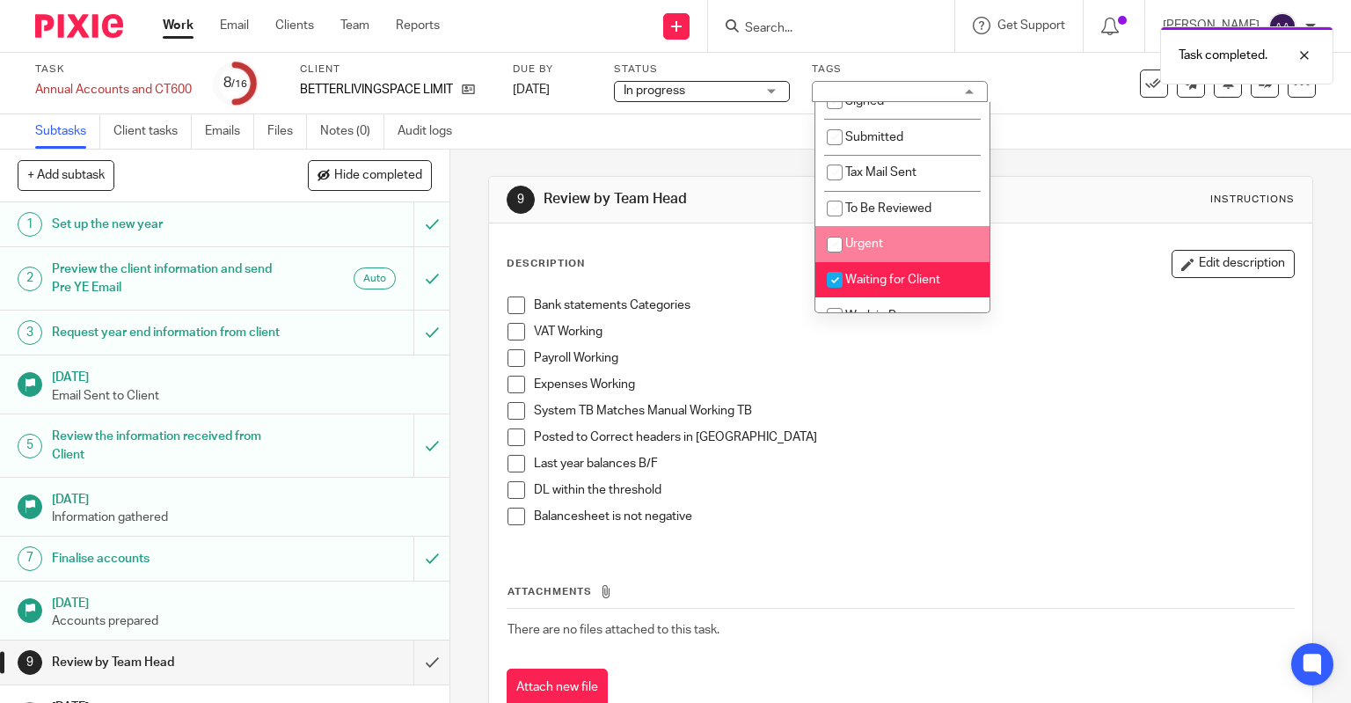
scroll to position [149, 0]
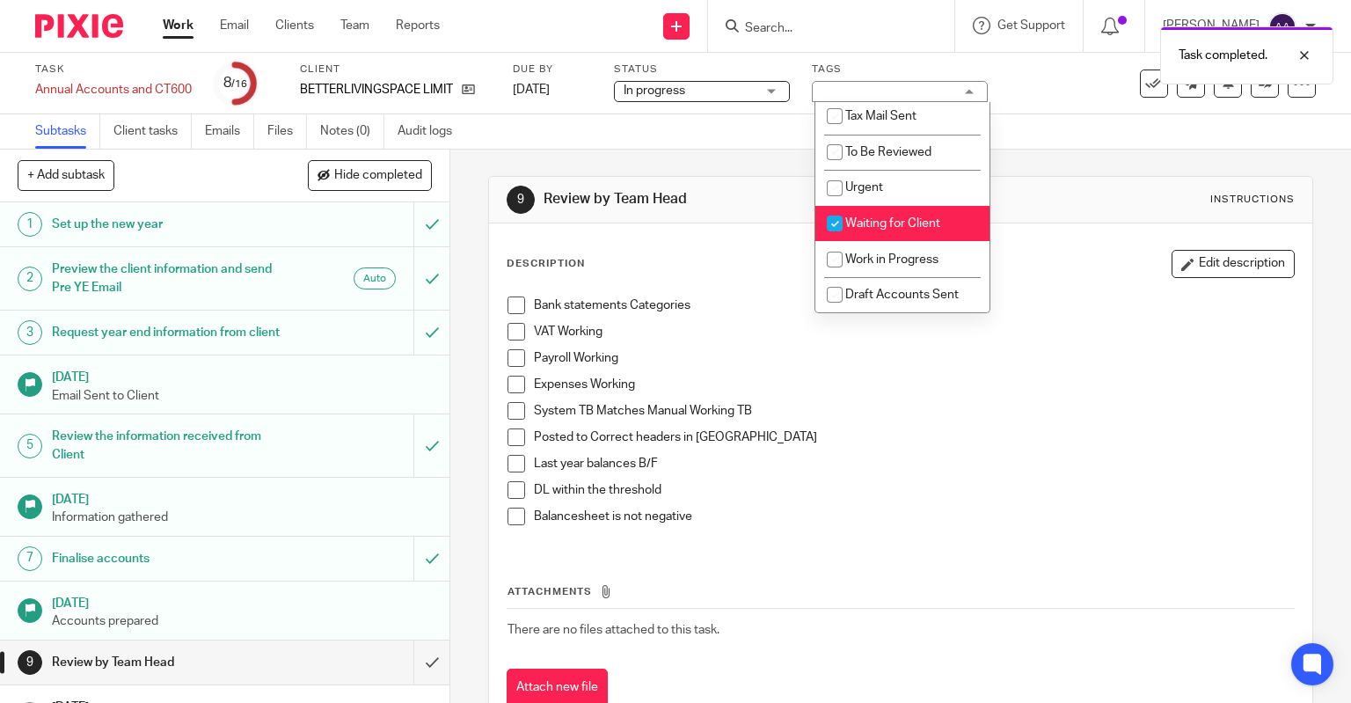
click at [834, 215] on input "checkbox" at bounding box center [834, 223] width 33 height 33
checkbox input "false"
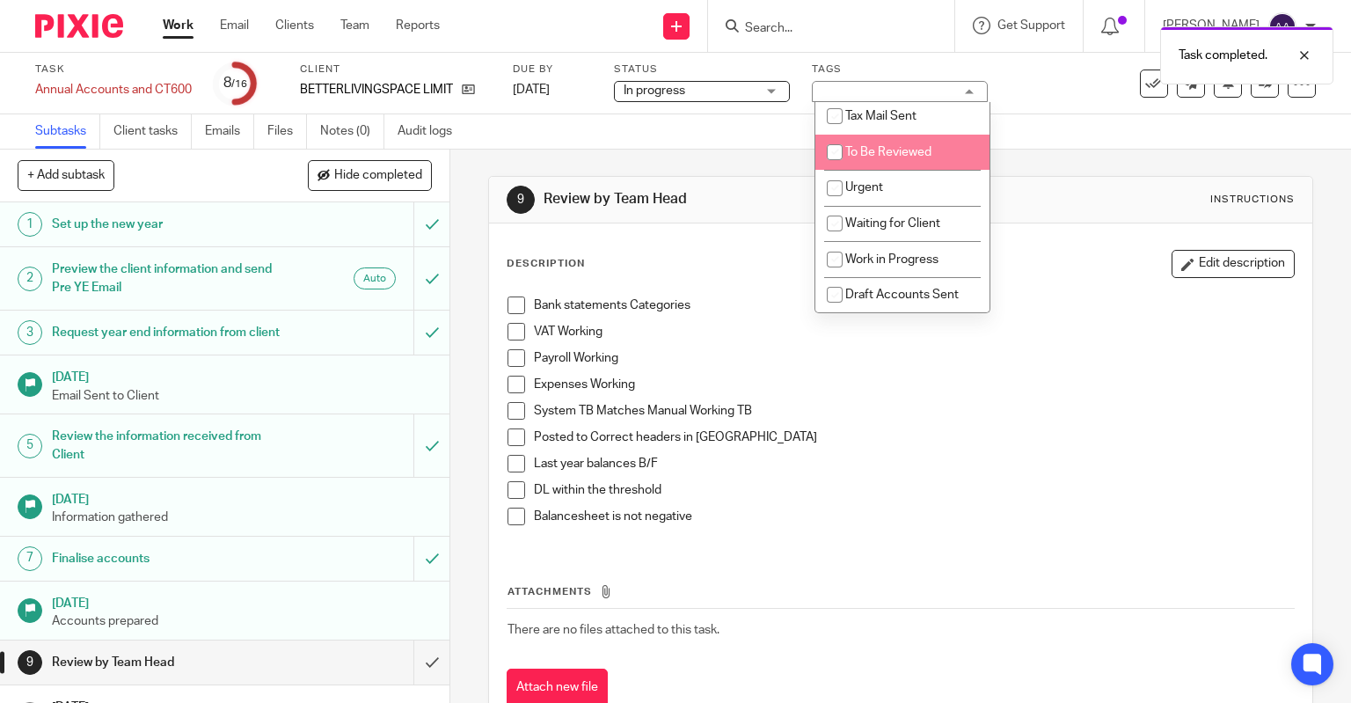
click at [837, 148] on input "checkbox" at bounding box center [834, 151] width 33 height 33
checkbox input "true"
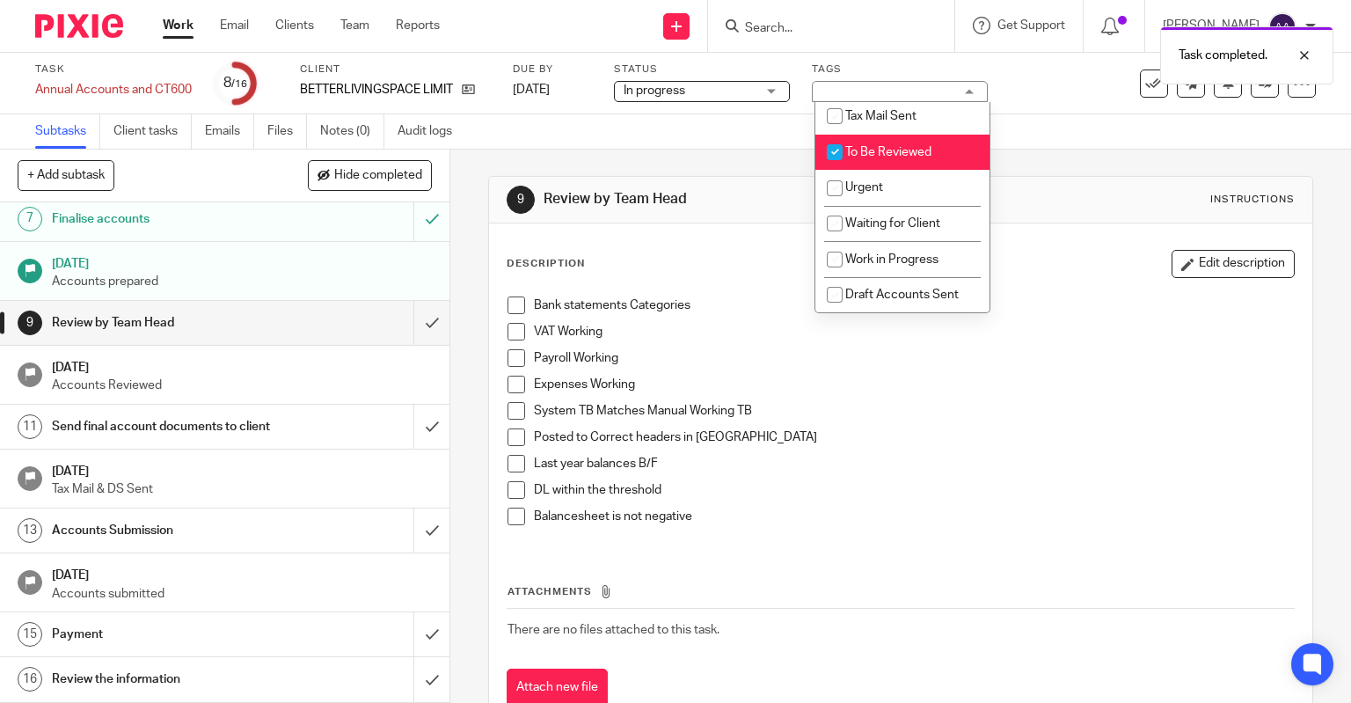
click at [455, 347] on div "9 Review by Team Head Instructions Description Edit description Bank statements…" at bounding box center [900, 426] width 901 height 553
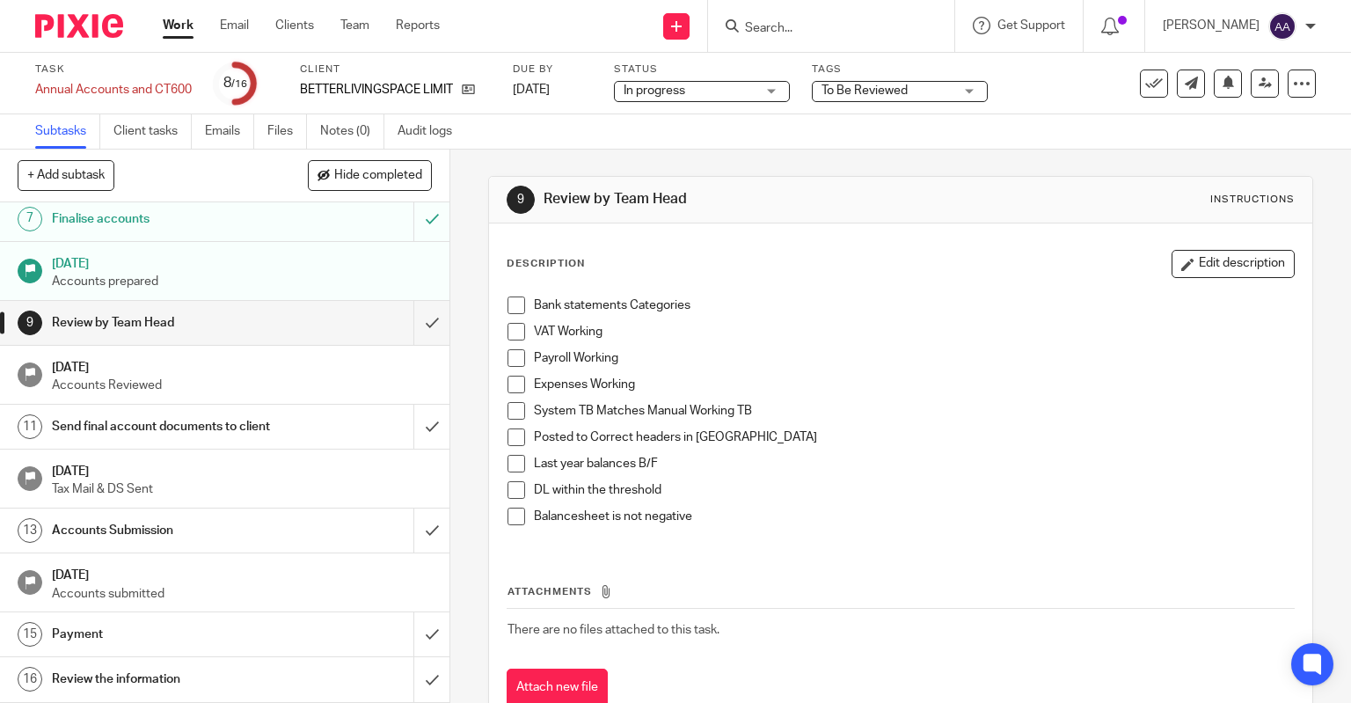
click at [179, 25] on link "Work" at bounding box center [178, 26] width 31 height 18
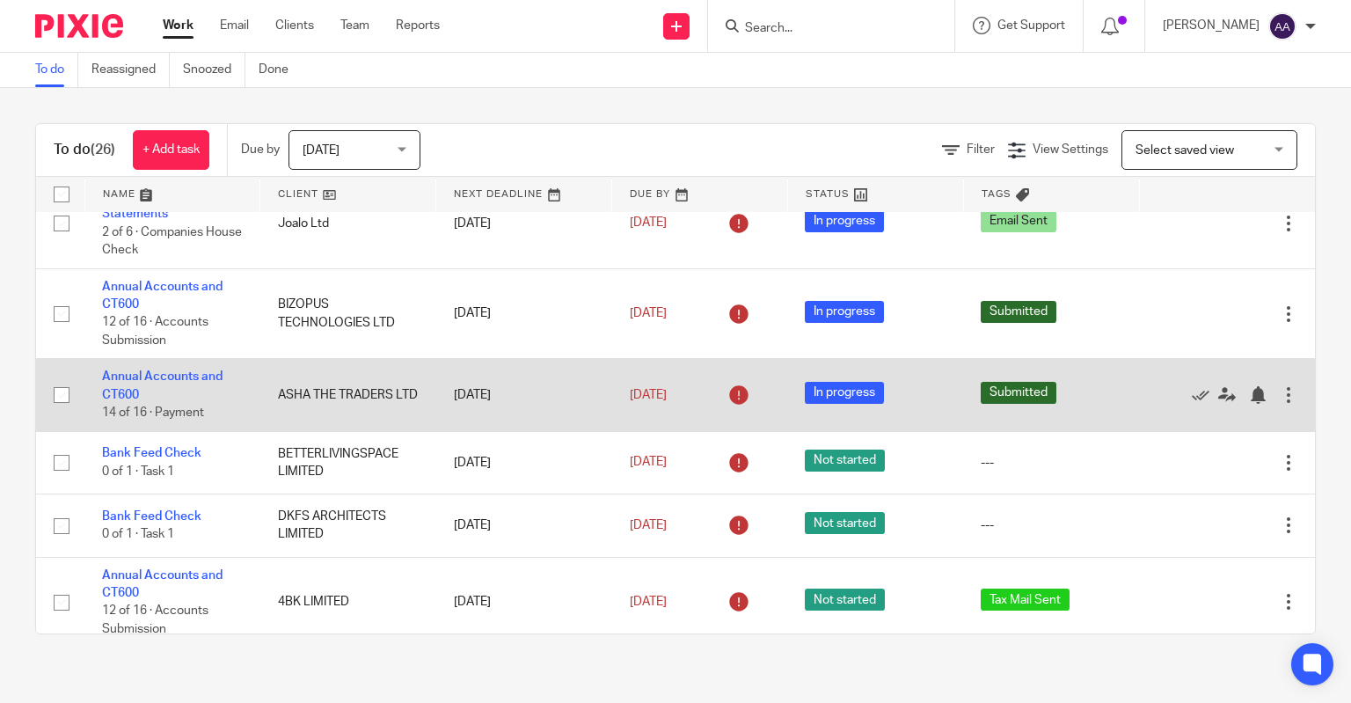
scroll to position [880, 0]
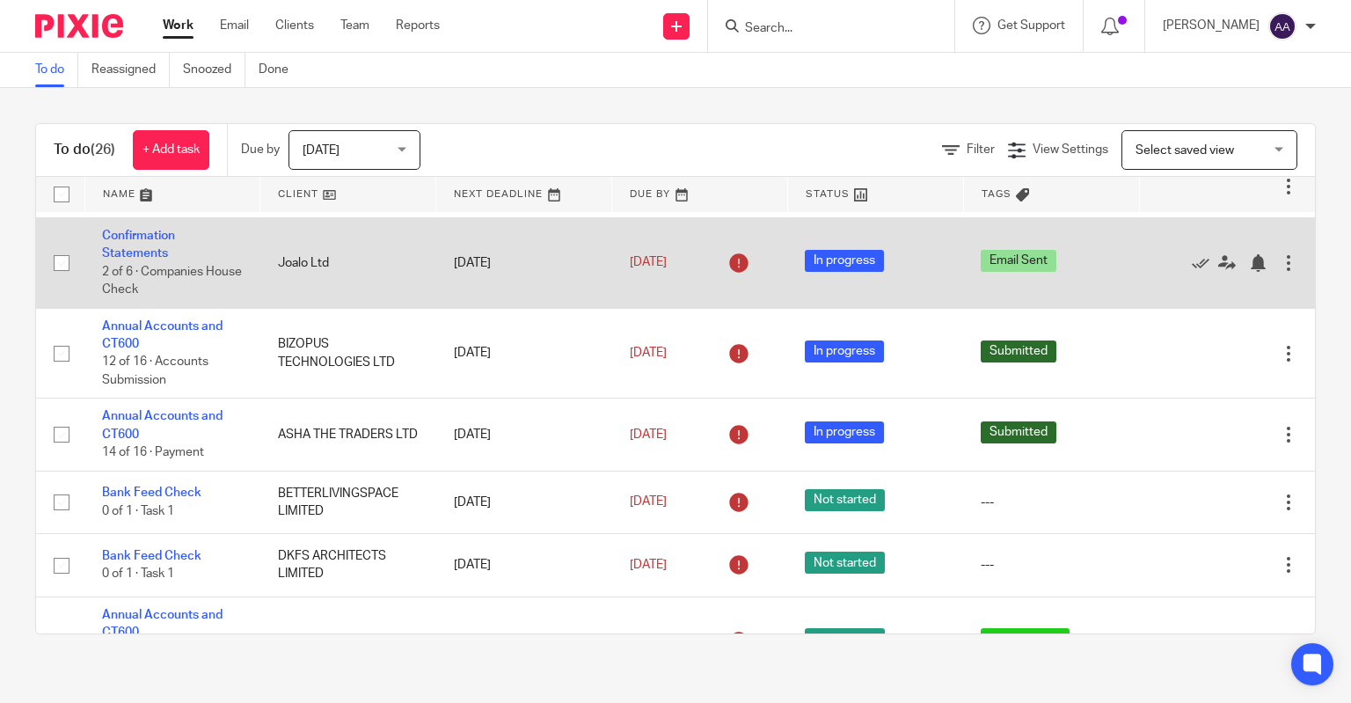
click at [147, 245] on td "Confirmation Statements 2 of 6 · Companies House Check" at bounding box center [172, 262] width 176 height 91
click at [148, 238] on link "Confirmation Statements" at bounding box center [138, 245] width 73 height 30
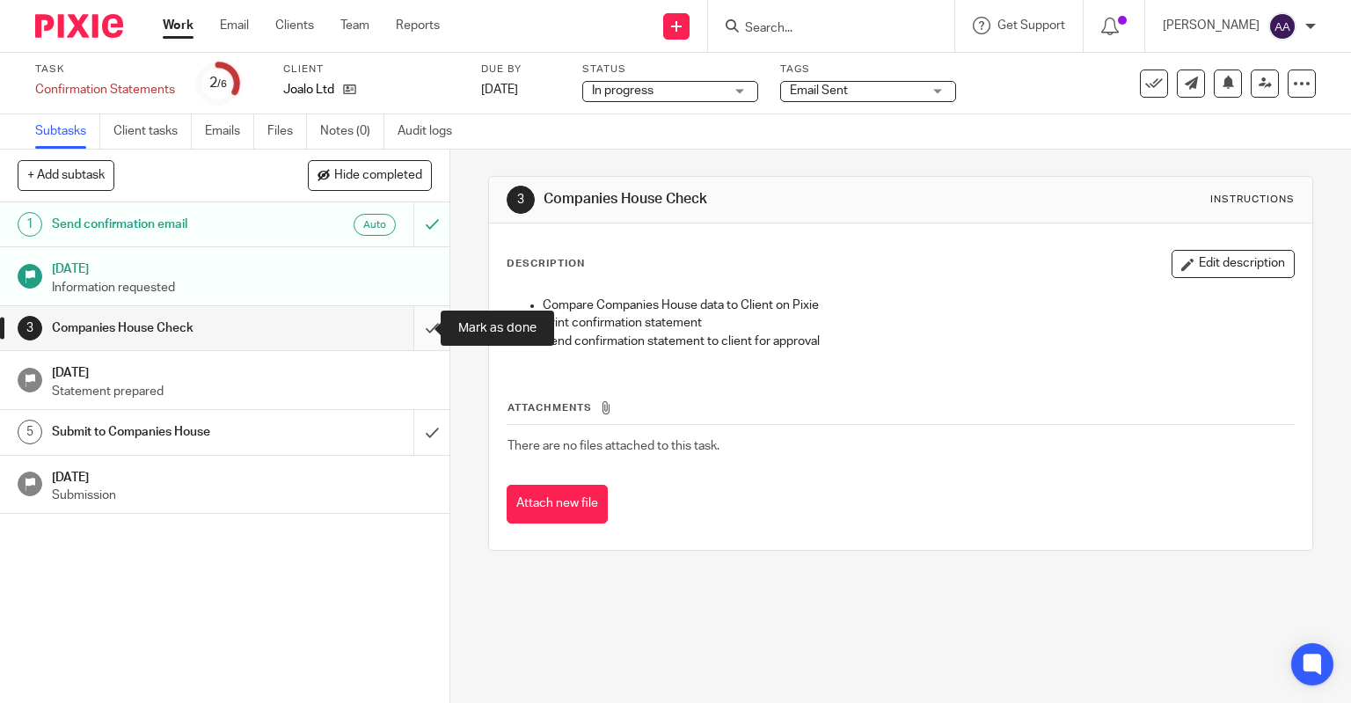
click at [406, 325] on input "submit" at bounding box center [225, 328] width 450 height 44
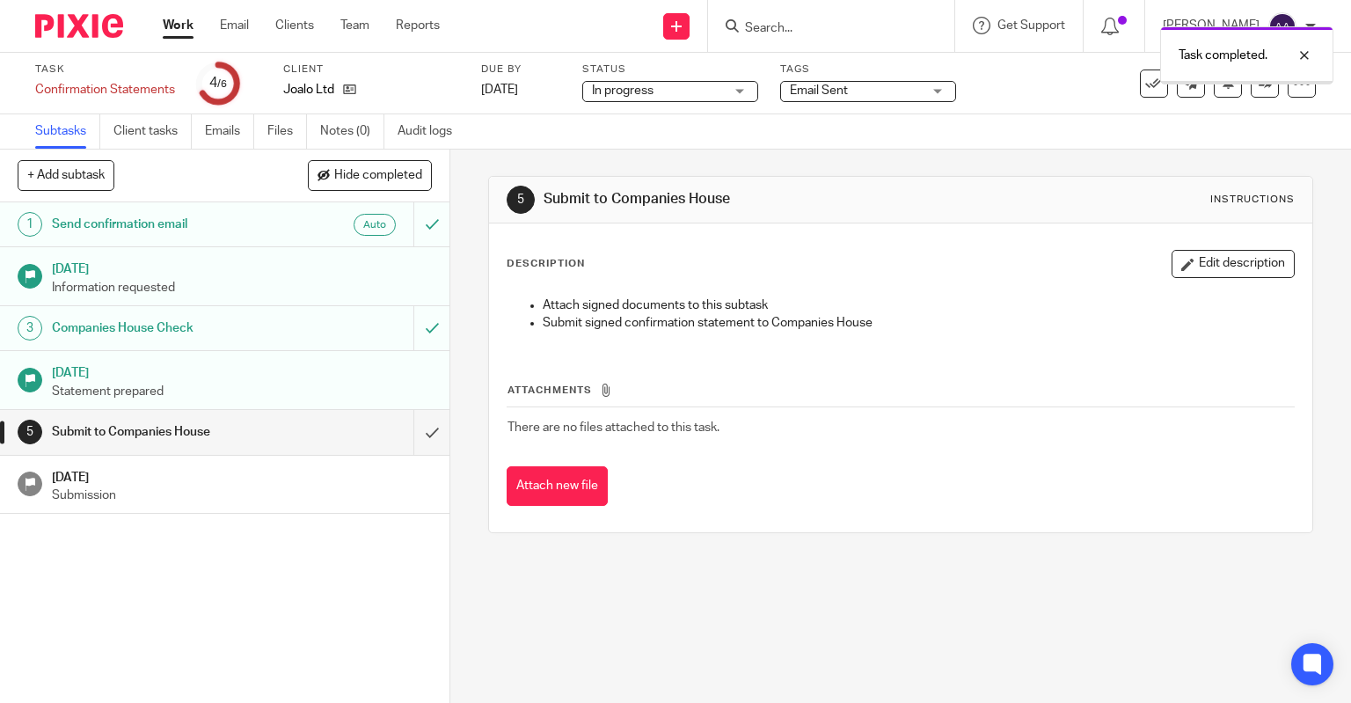
click at [862, 93] on span "Email Sent" at bounding box center [856, 91] width 132 height 18
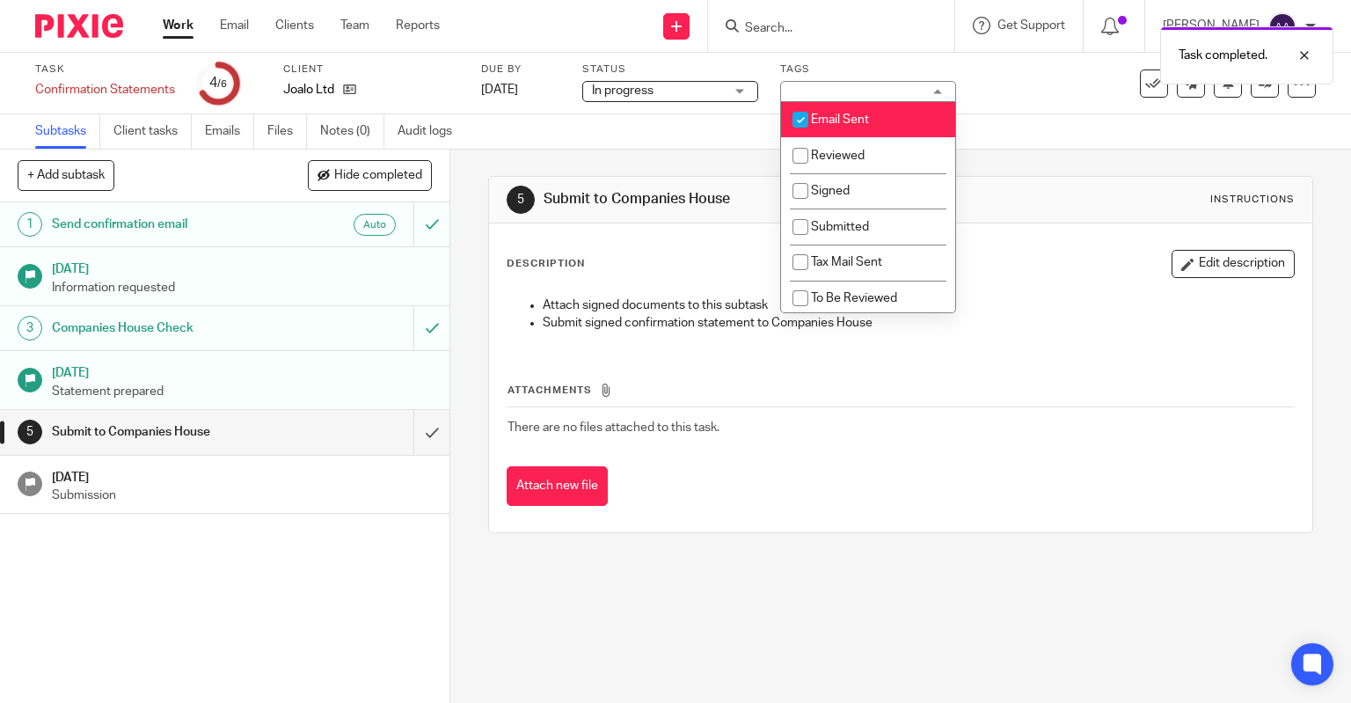
click at [799, 120] on input "checkbox" at bounding box center [800, 119] width 33 height 33
checkbox input "false"
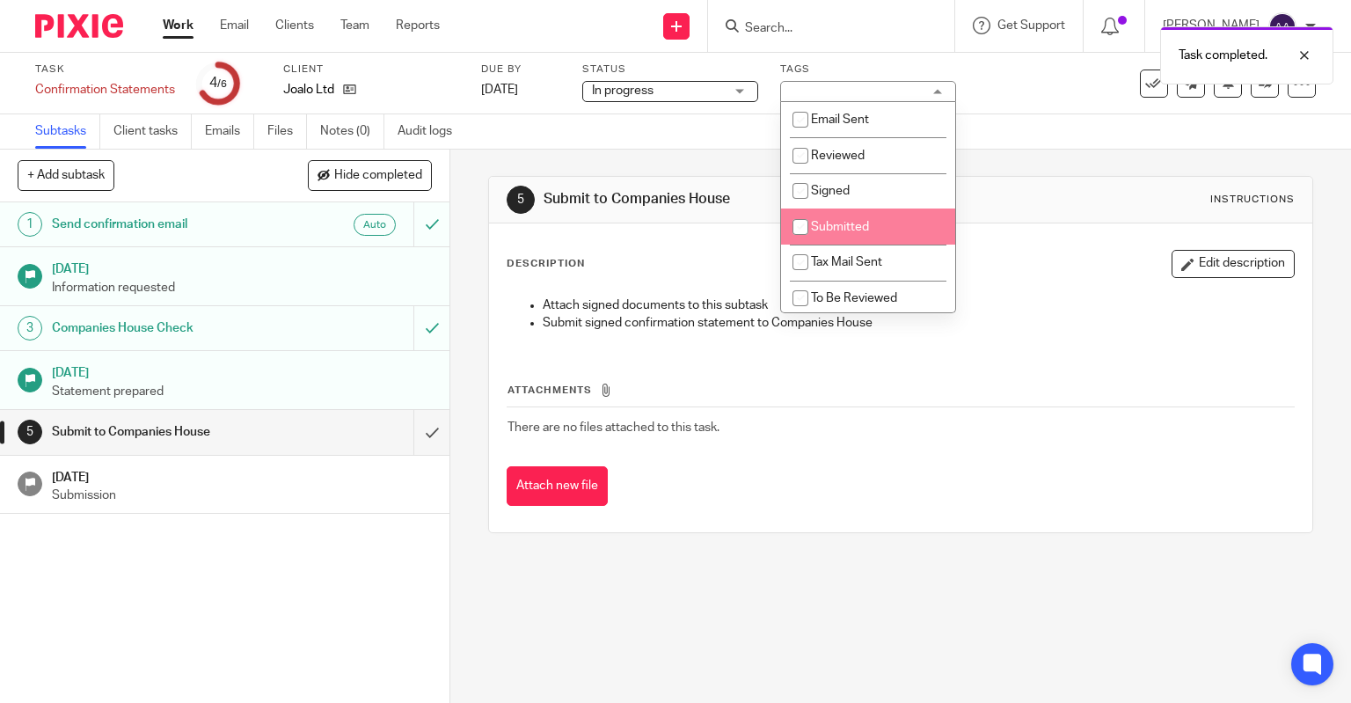
click at [802, 217] on input "checkbox" at bounding box center [800, 226] width 33 height 33
checkbox input "true"
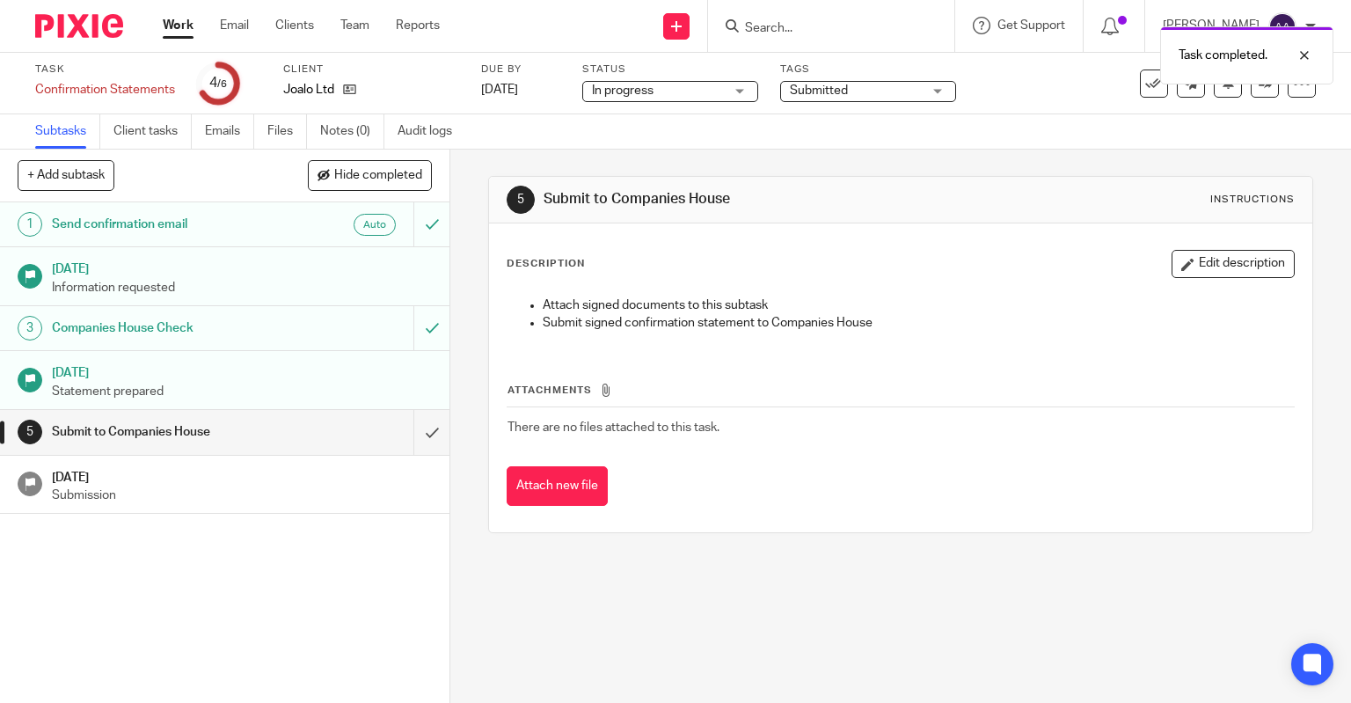
click at [697, 164] on div "5 Submit to Companies House Instructions Description Edit description Attach si…" at bounding box center [901, 355] width 826 height 410
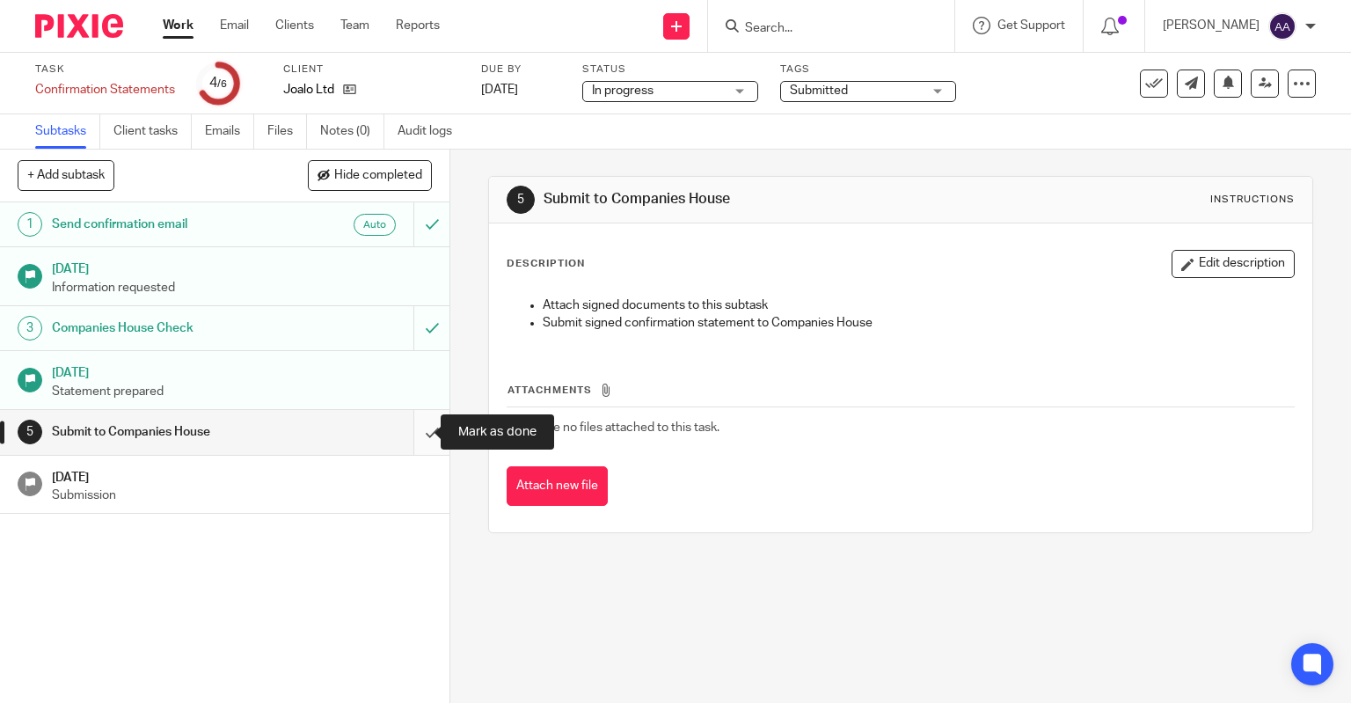
click at [426, 431] on input "submit" at bounding box center [225, 432] width 450 height 44
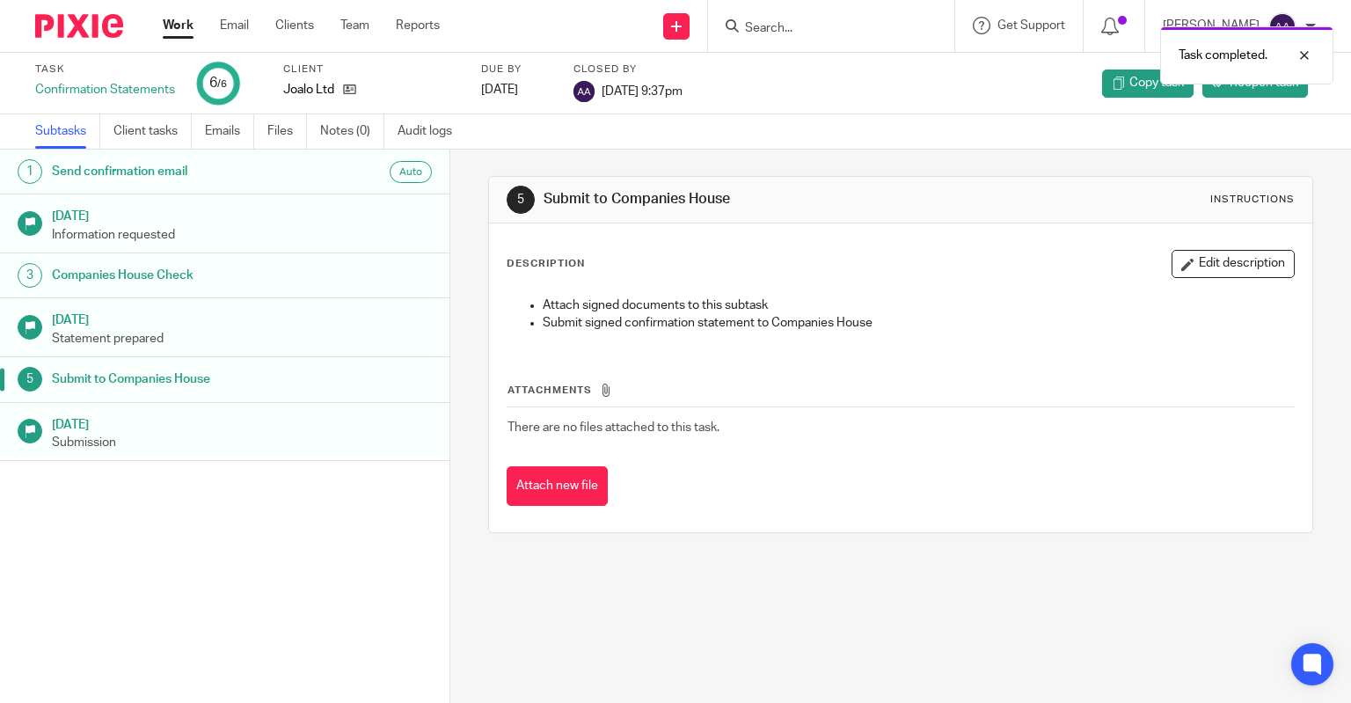
click at [194, 30] on link "Work" at bounding box center [178, 26] width 31 height 18
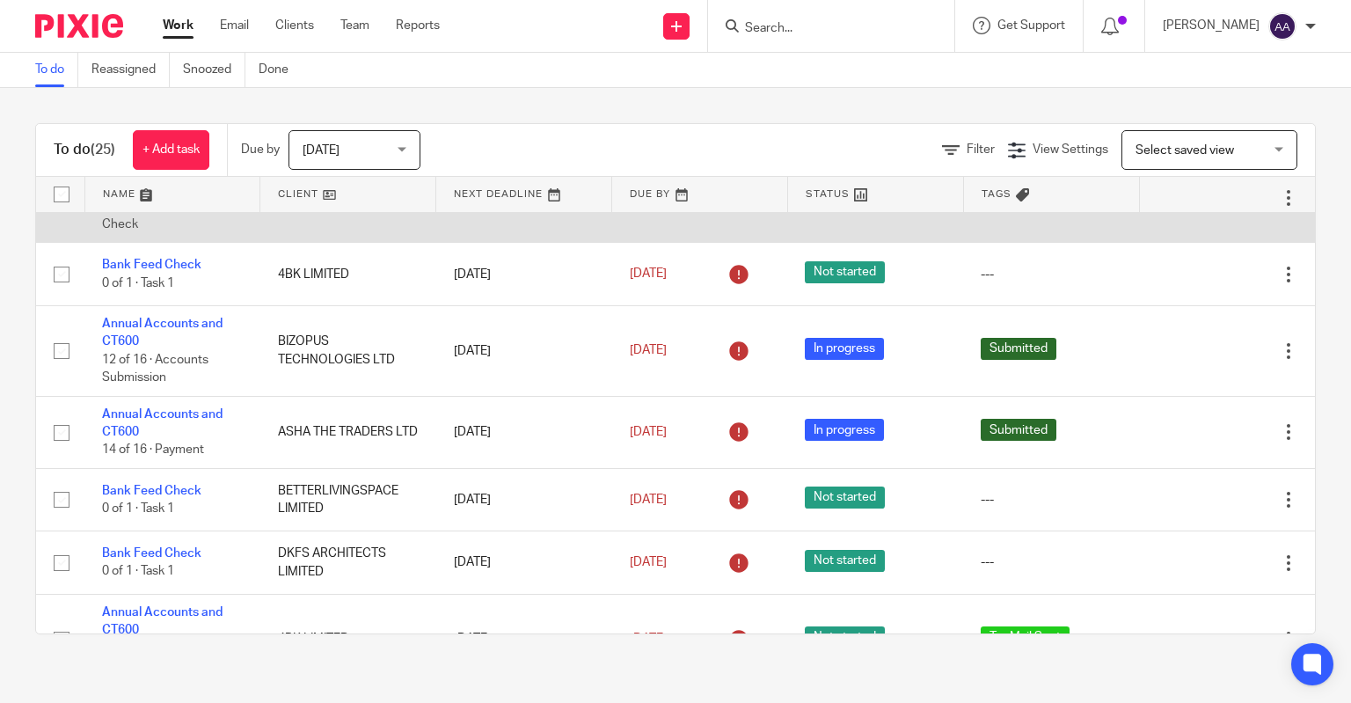
scroll to position [704, 0]
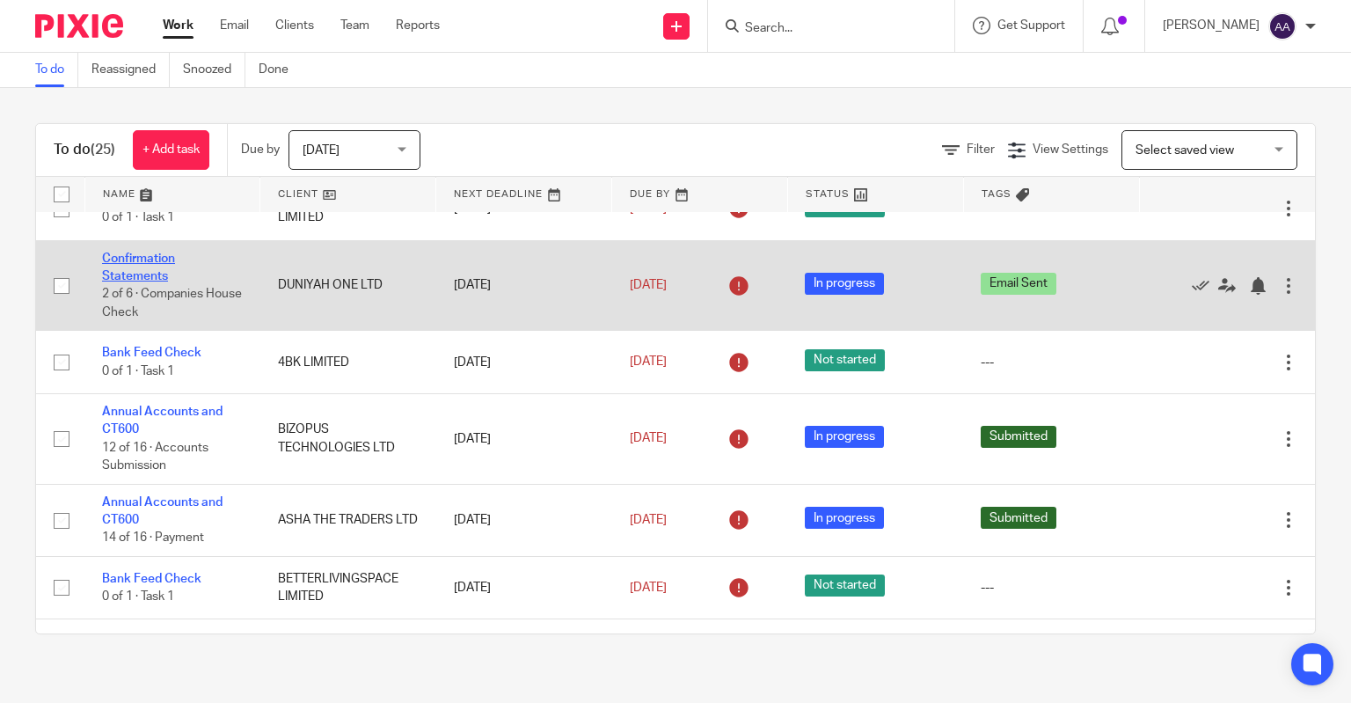
click at [165, 266] on link "Confirmation Statements" at bounding box center [138, 267] width 73 height 30
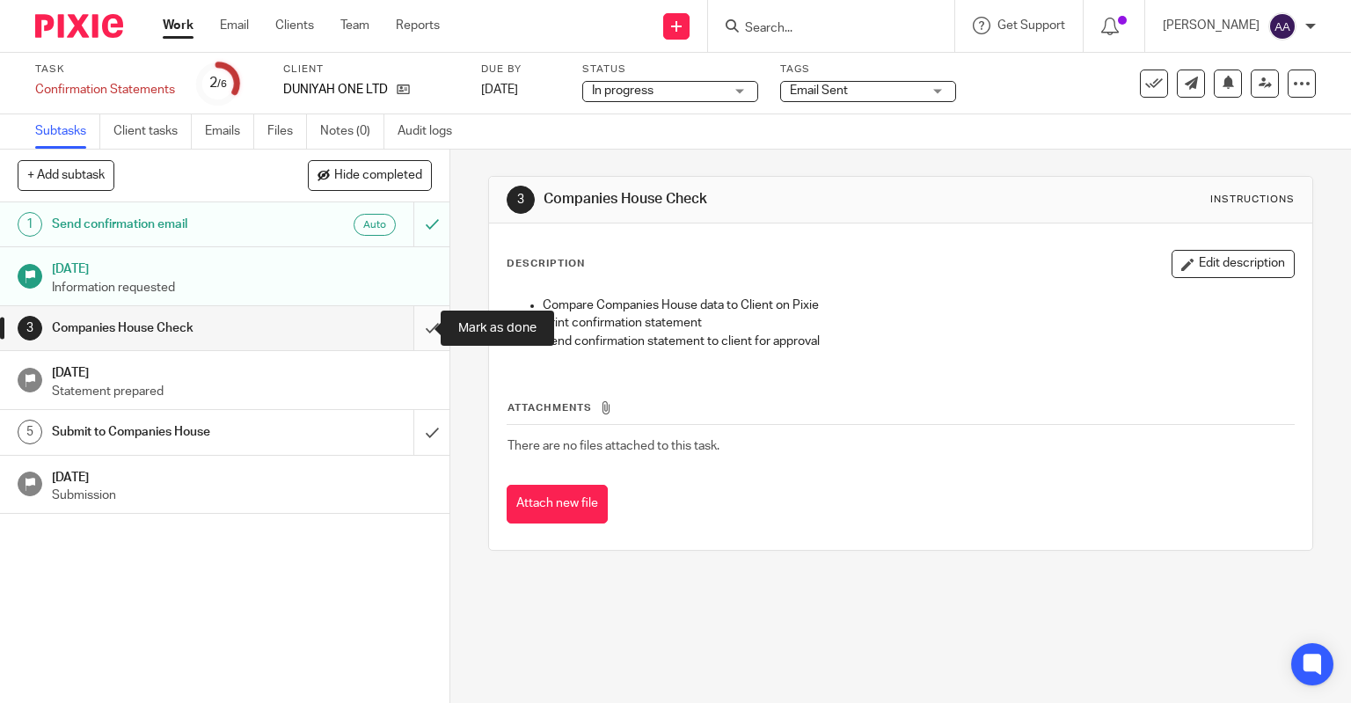
click at [418, 323] on input "submit" at bounding box center [225, 328] width 450 height 44
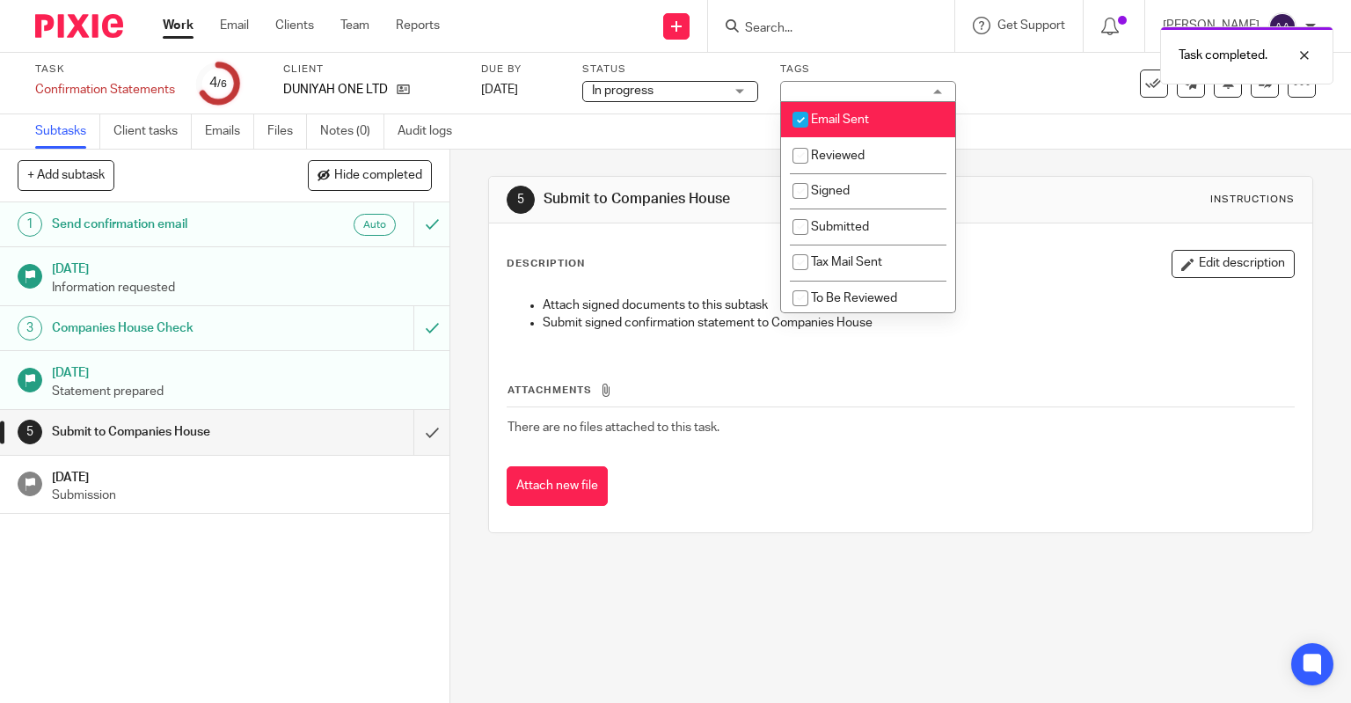
click at [809, 119] on input "checkbox" at bounding box center [800, 119] width 33 height 33
checkbox input "false"
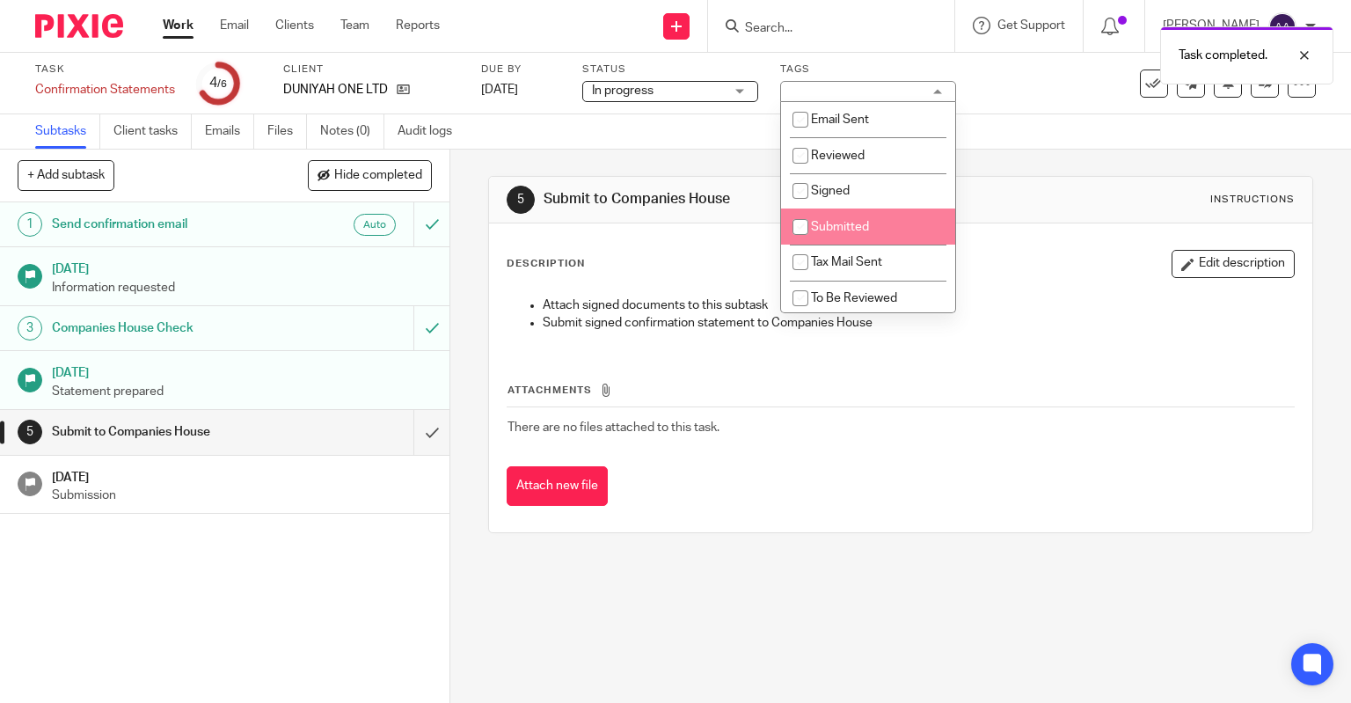
click at [811, 220] on input "checkbox" at bounding box center [800, 226] width 33 height 33
checkbox input "true"
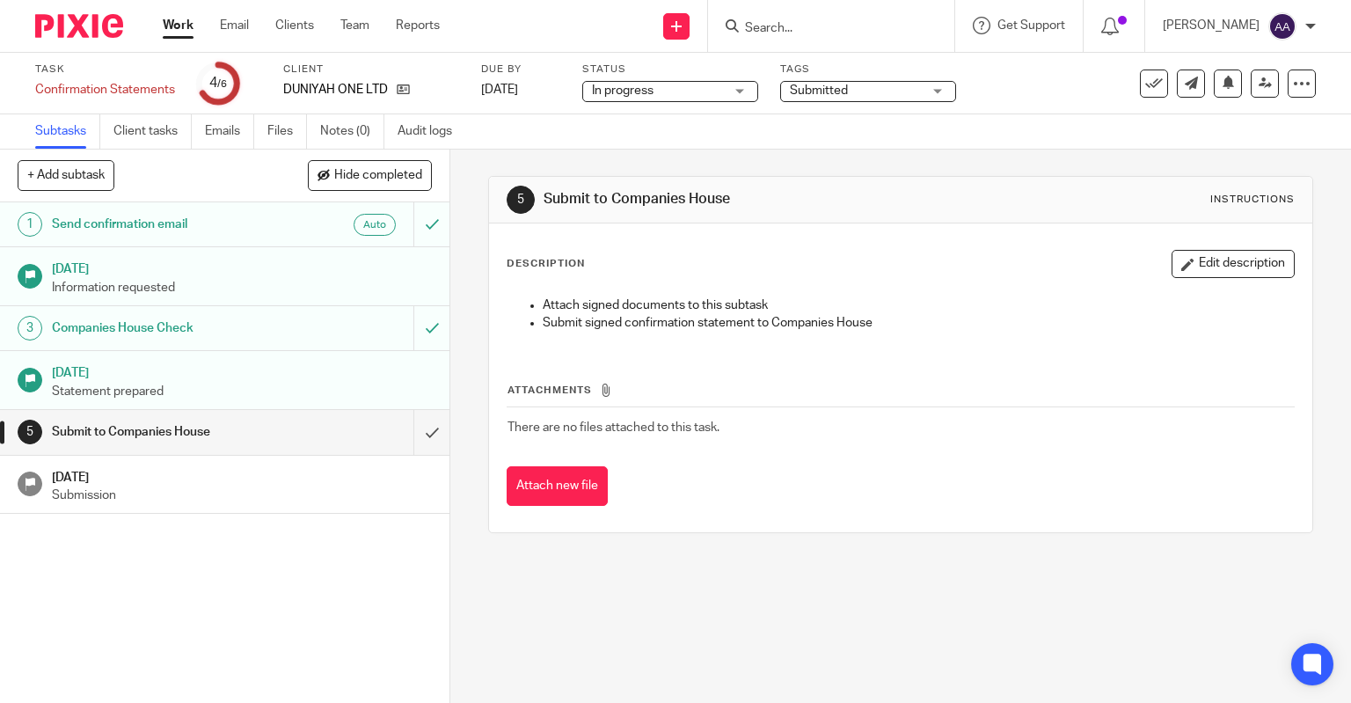
click at [691, 247] on div "Description Edit description Attach signed documents to this subtask Submit sig…" at bounding box center [901, 377] width 824 height 309
click at [420, 428] on input "submit" at bounding box center [225, 432] width 450 height 44
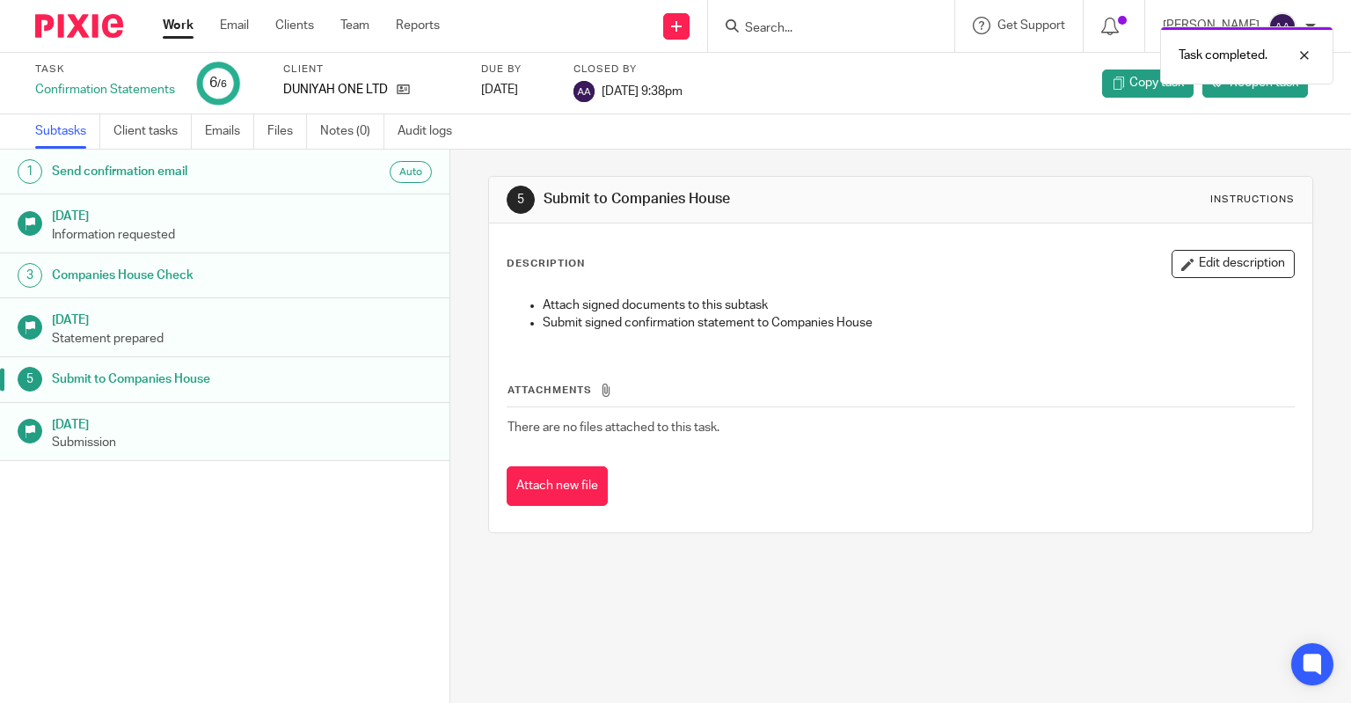
click at [168, 30] on link "Work" at bounding box center [178, 26] width 31 height 18
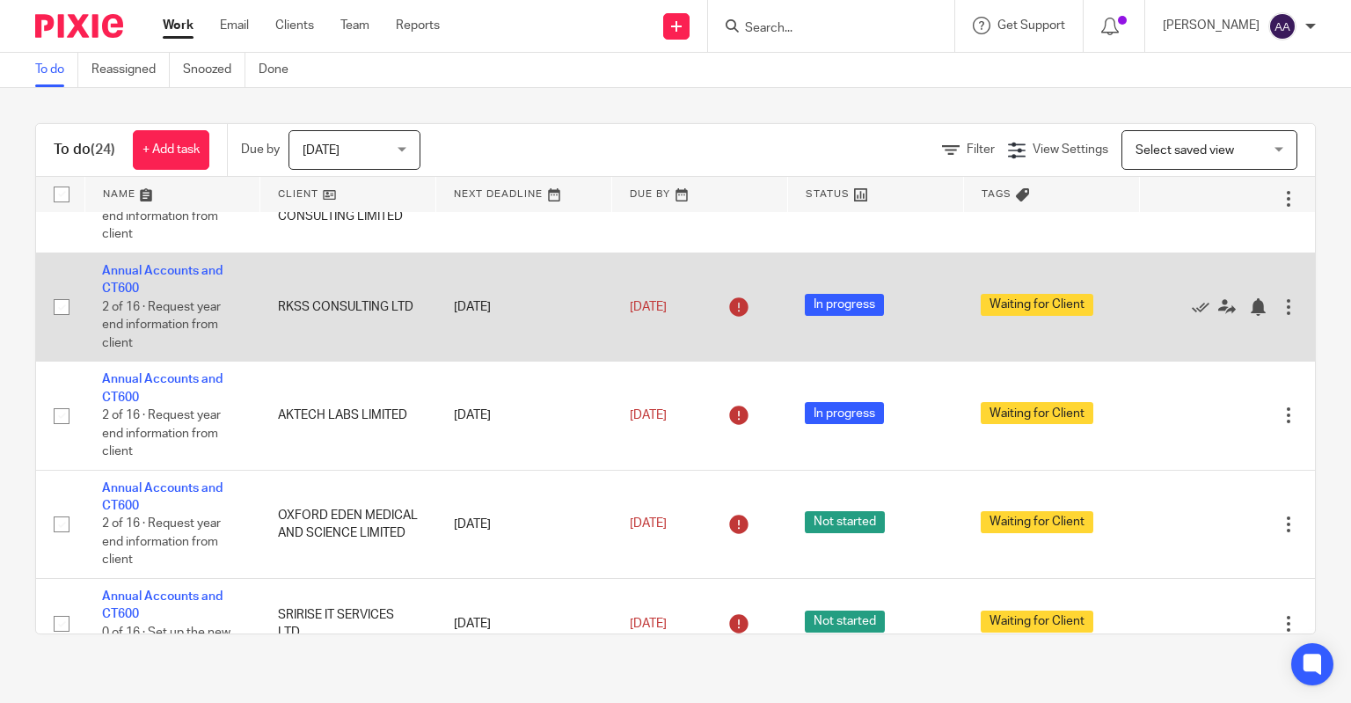
scroll to position [1705, 0]
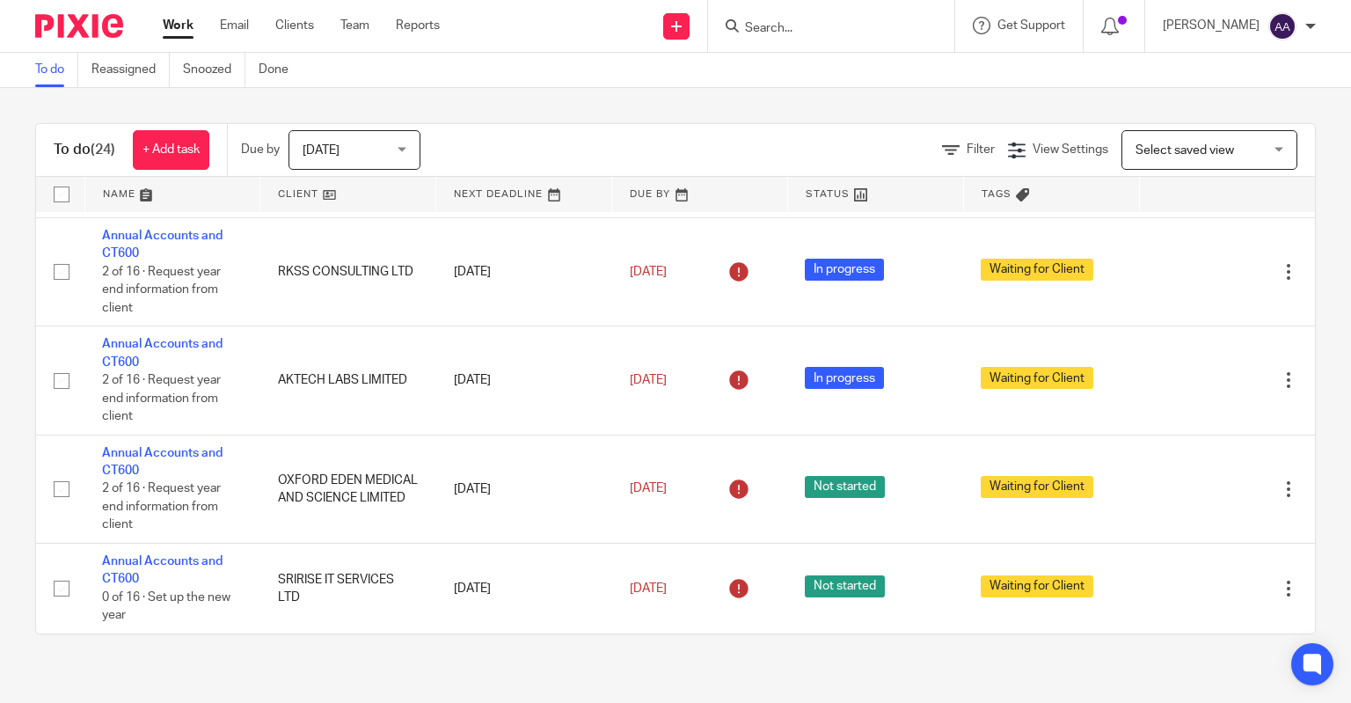
click at [858, 16] on form at bounding box center [836, 26] width 187 height 22
click at [813, 28] on input "Search" at bounding box center [822, 29] width 158 height 16
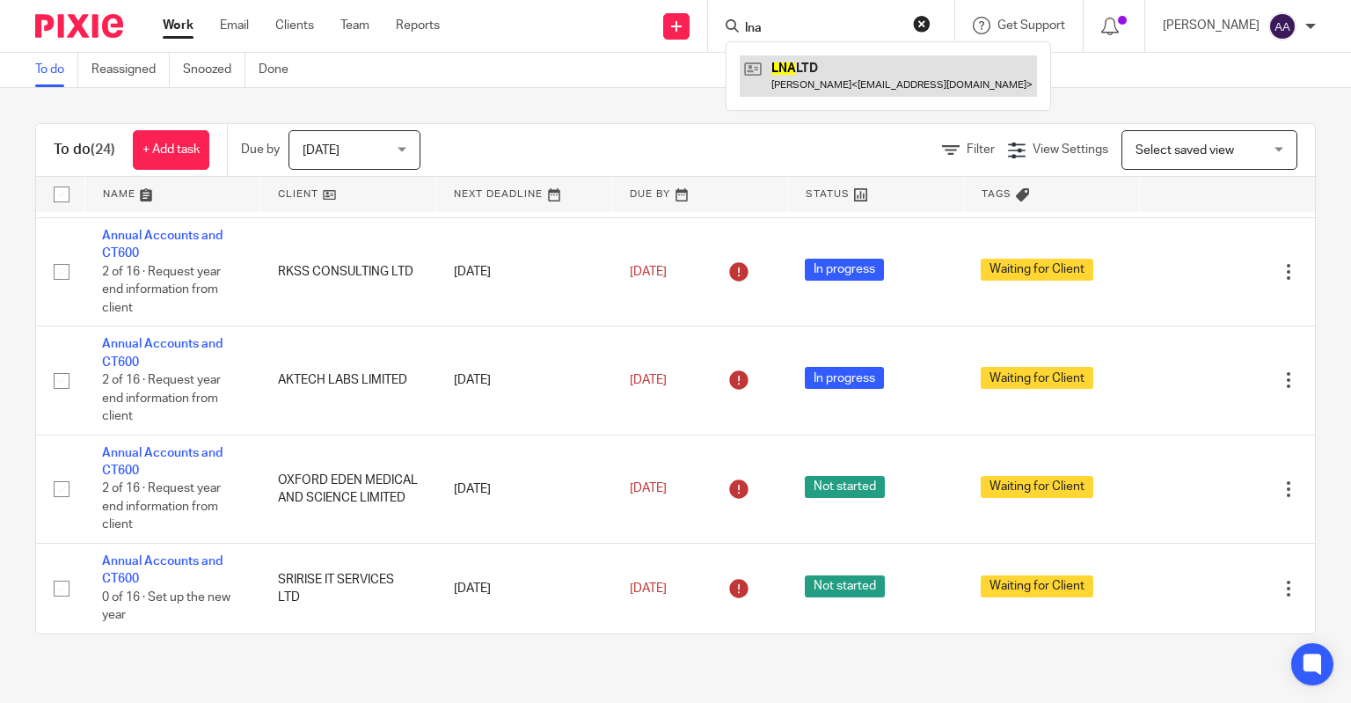
type input "lna"
click at [855, 85] on link at bounding box center [888, 75] width 297 height 40
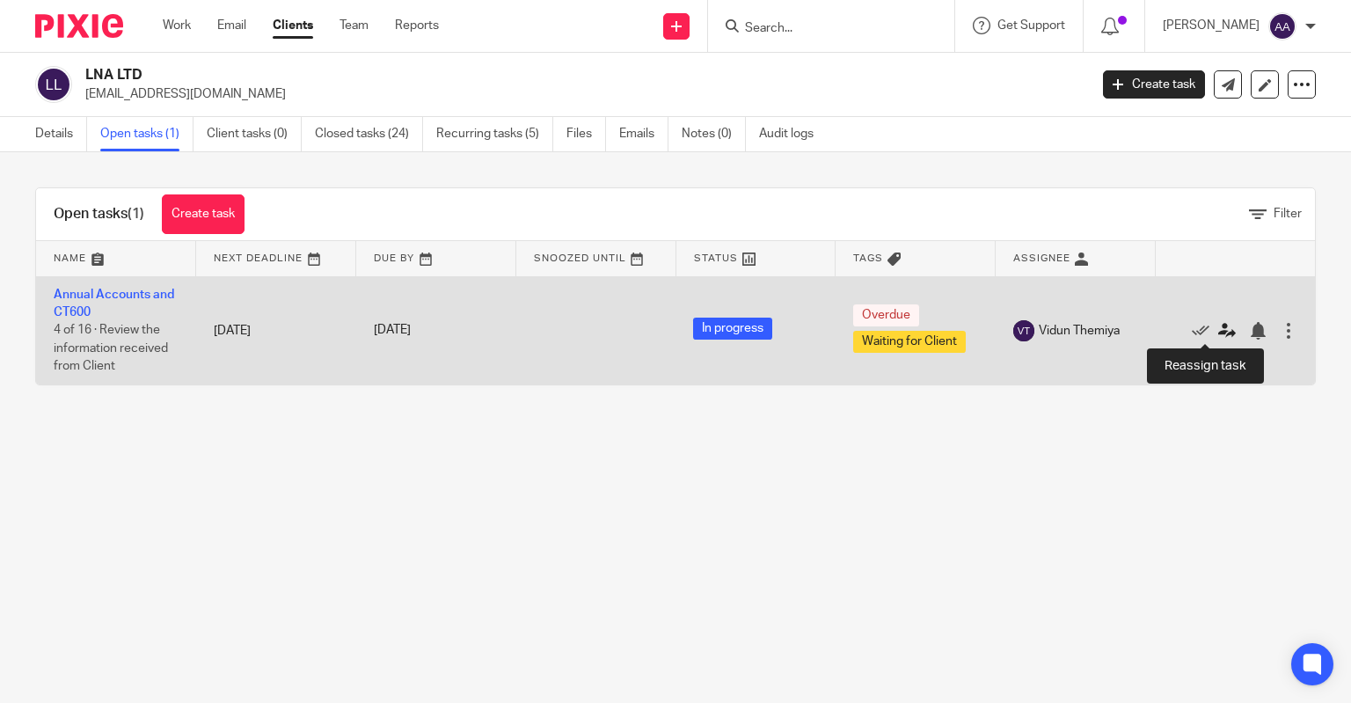
click at [1218, 330] on icon at bounding box center [1227, 331] width 18 height 18
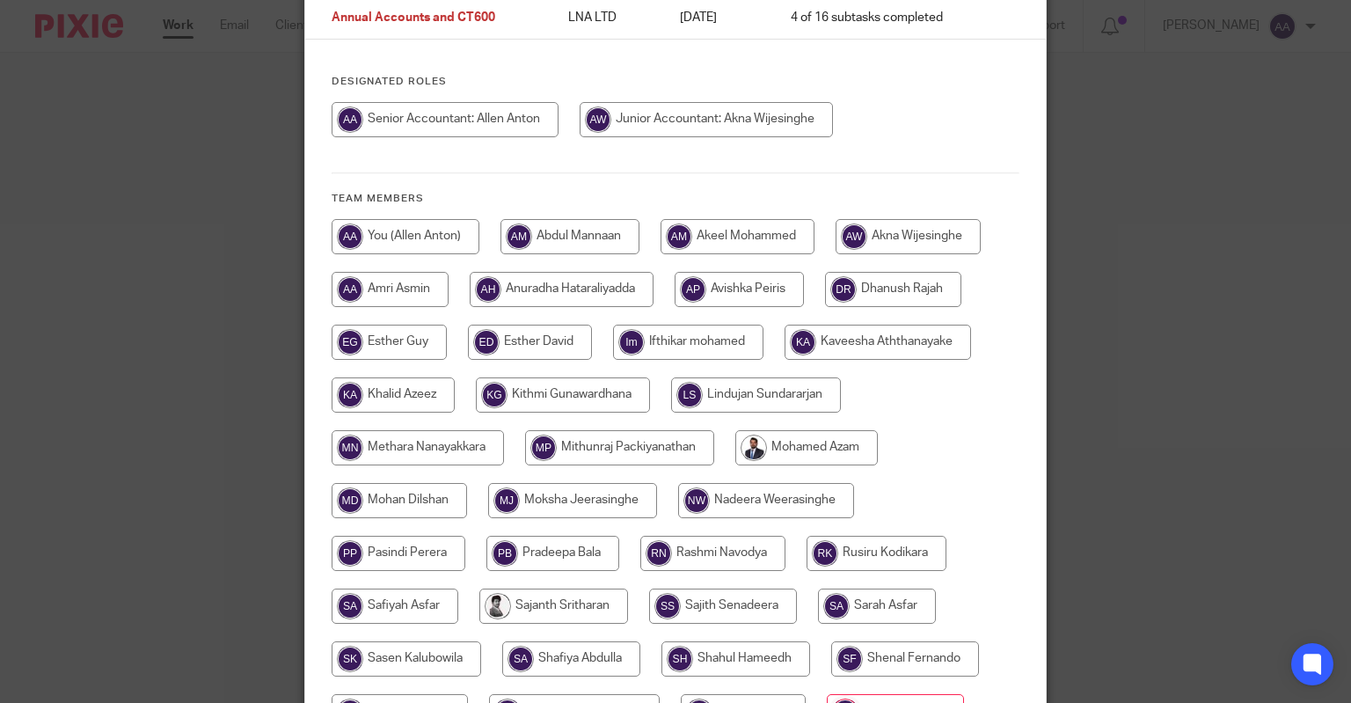
scroll to position [176, 0]
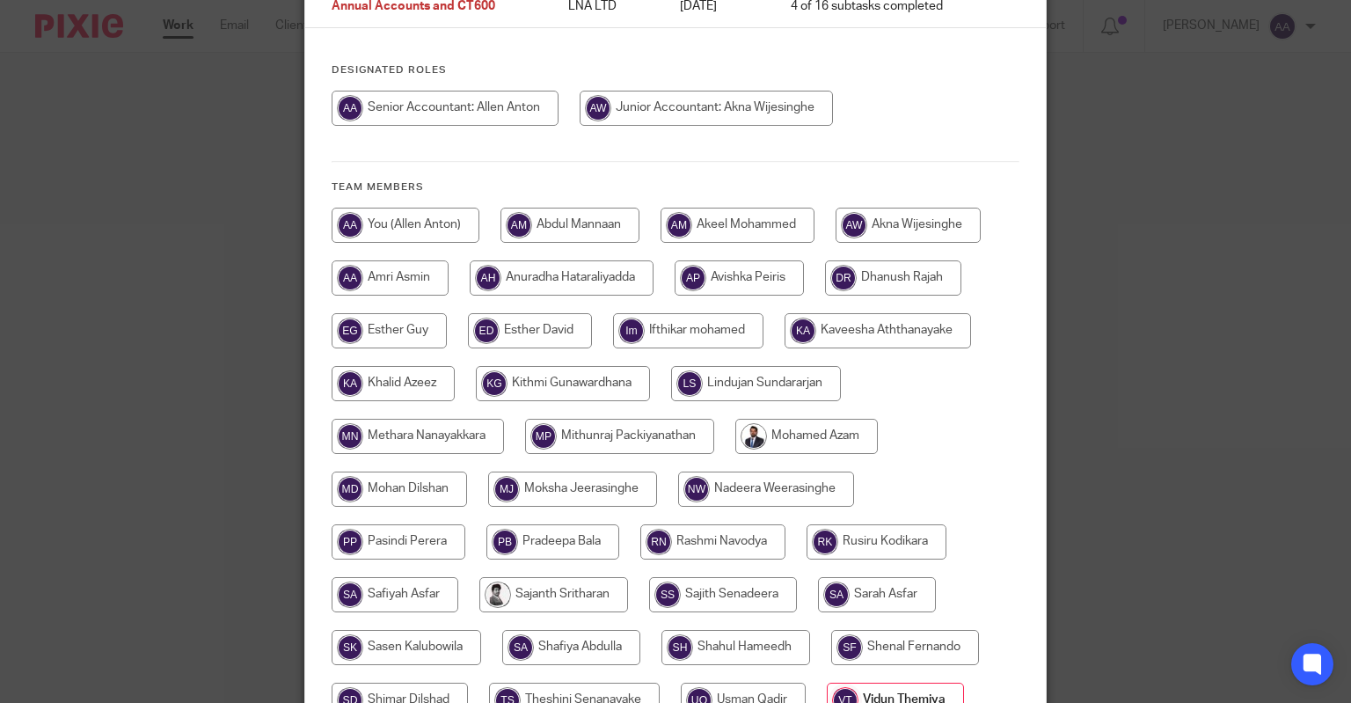
click at [412, 111] on input "radio" at bounding box center [445, 108] width 227 height 35
radio input "true"
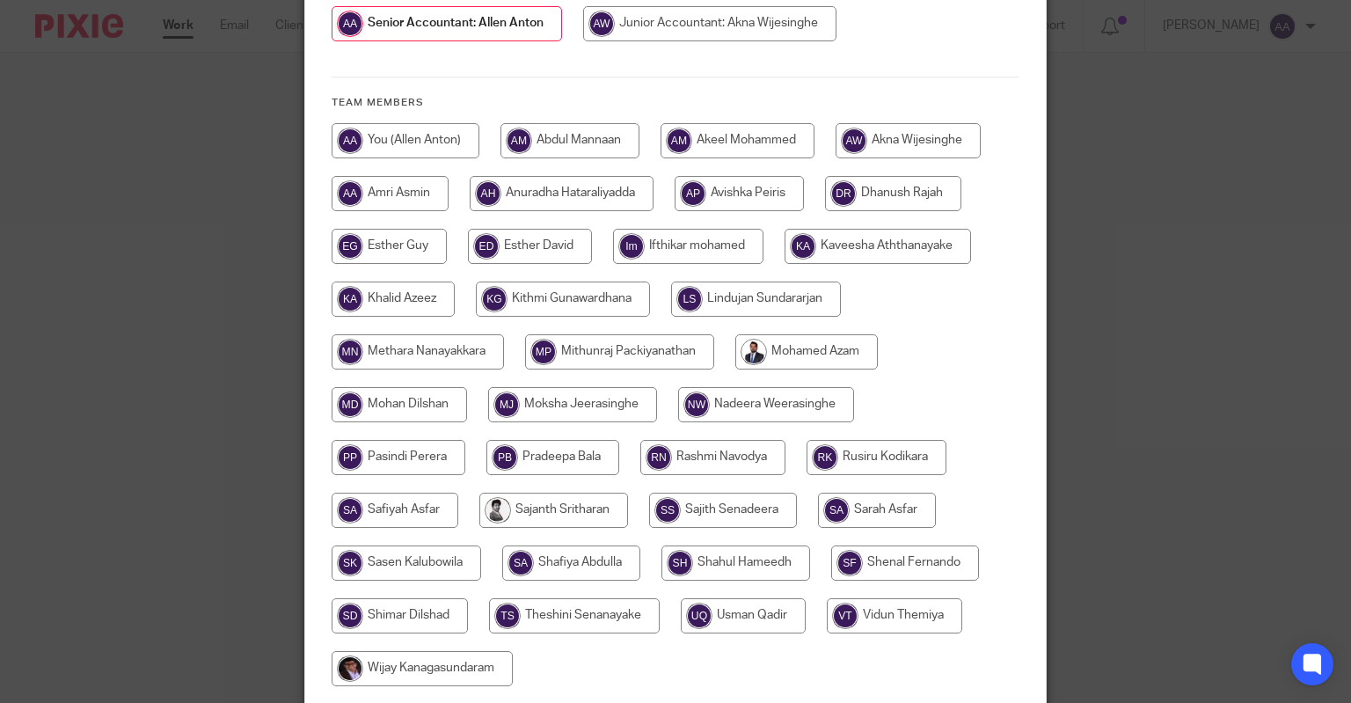
scroll to position [405, 0]
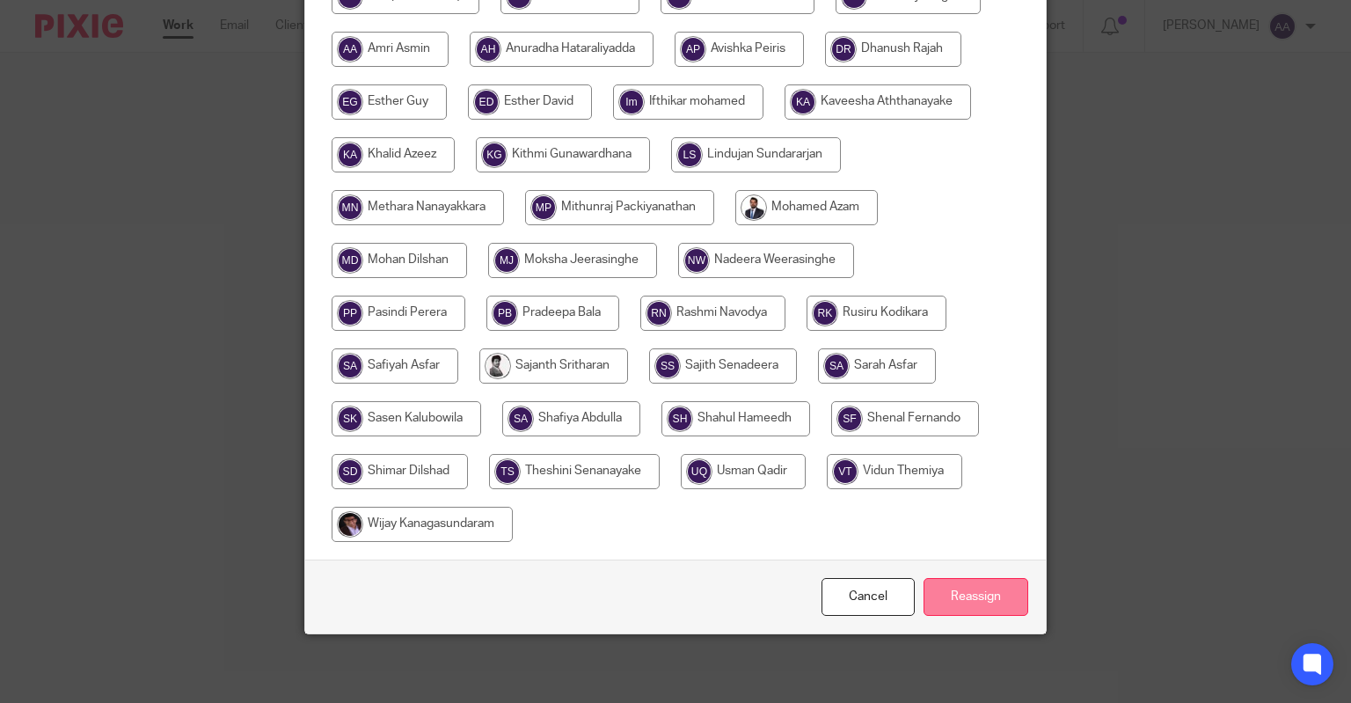
click at [984, 583] on input "Reassign" at bounding box center [976, 597] width 105 height 38
